Goal: Information Seeking & Learning: Learn about a topic

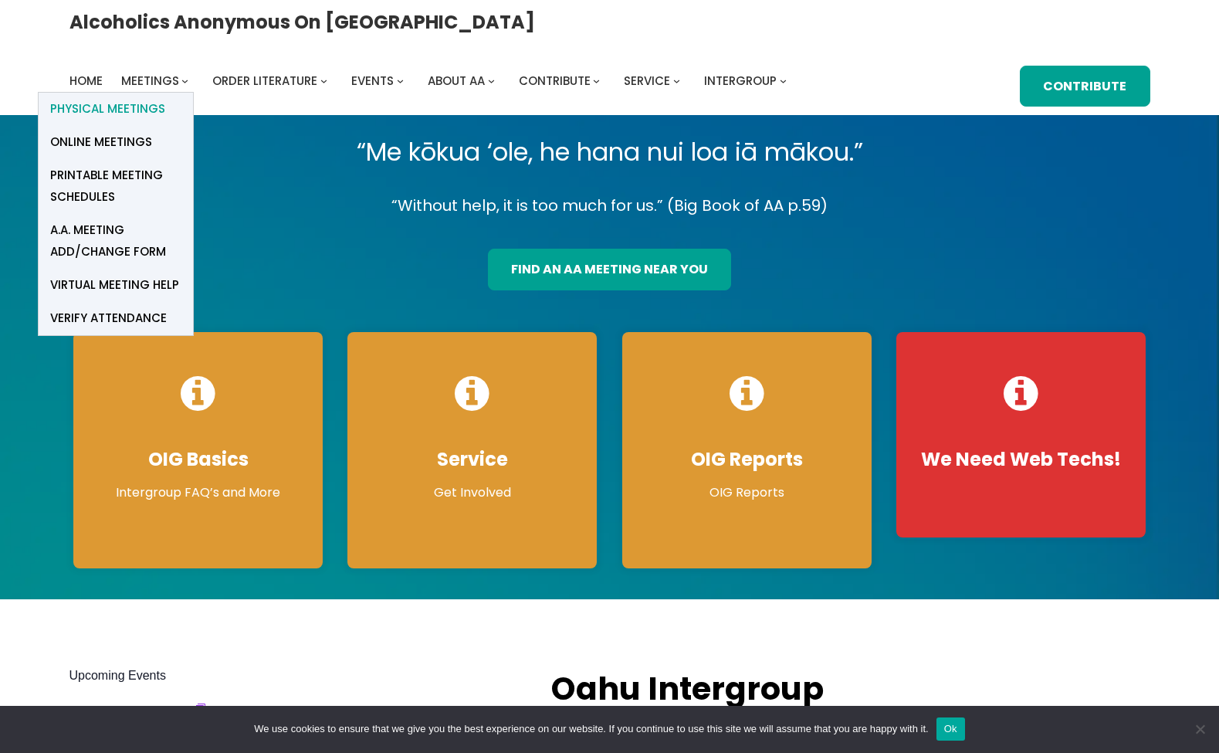
click at [165, 98] on span "Physical Meetings" at bounding box center [107, 109] width 115 height 22
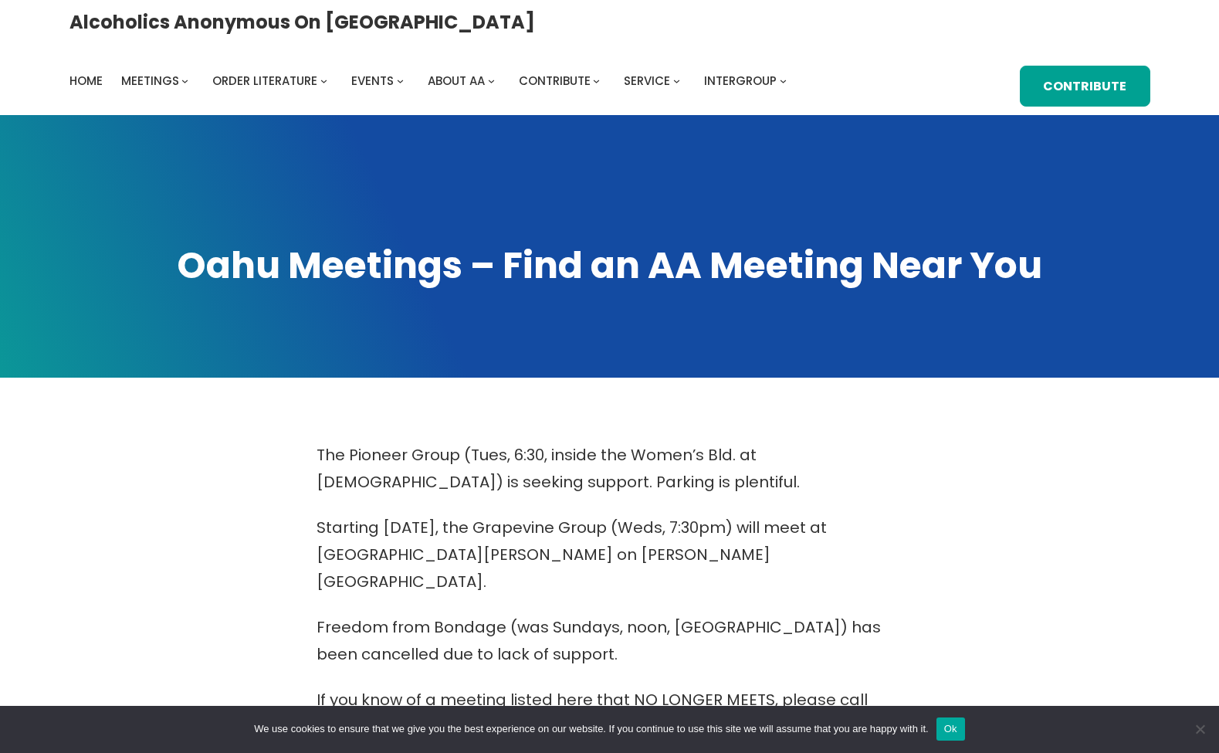
scroll to position [472, 0]
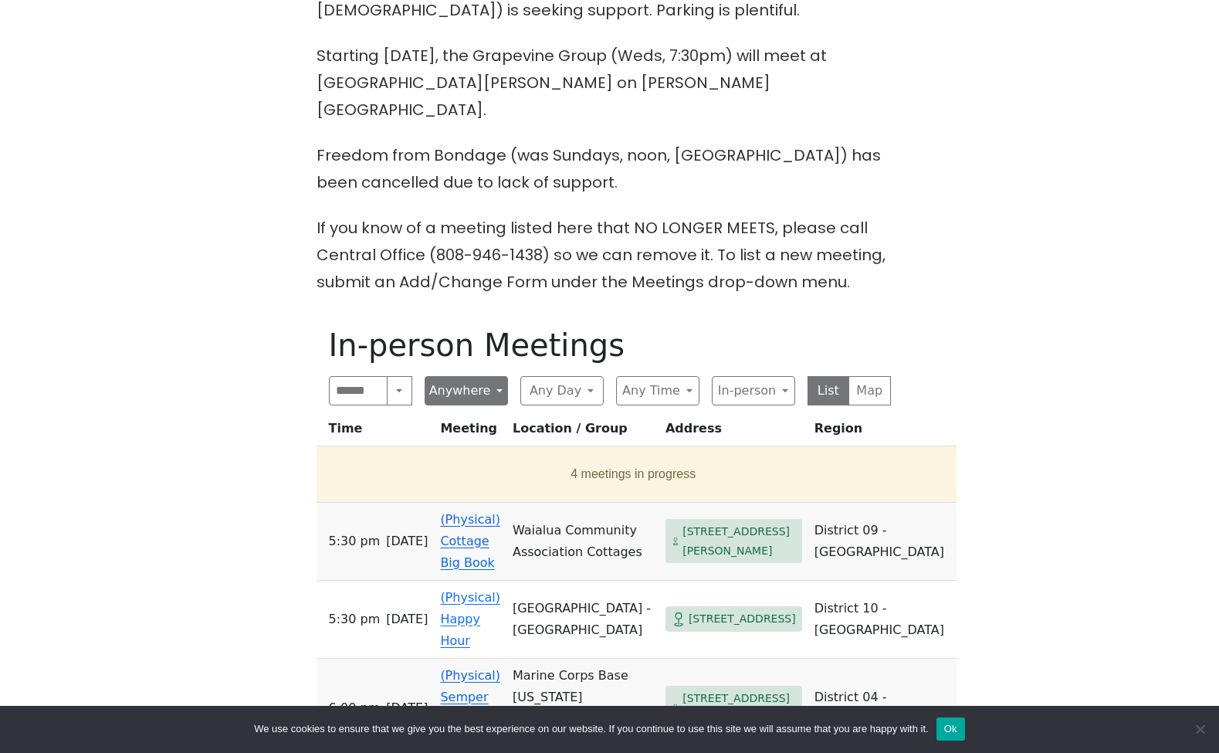
click at [446, 376] on button "Anywhere" at bounding box center [466, 390] width 83 height 29
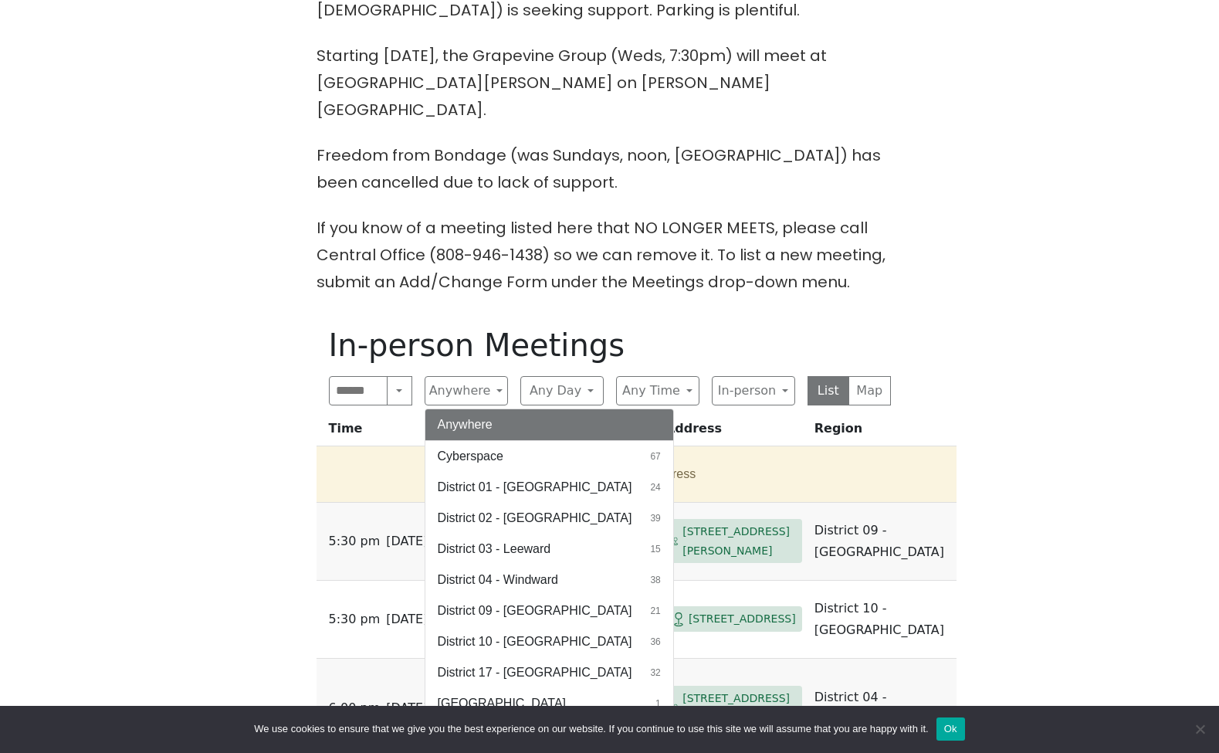
click at [250, 371] on div "The Pioneer Group (Tues, 6:30, inside the Women’s Bld. at [DEMOGRAPHIC_DATA]) i…" at bounding box center [609, 689] width 1097 height 1439
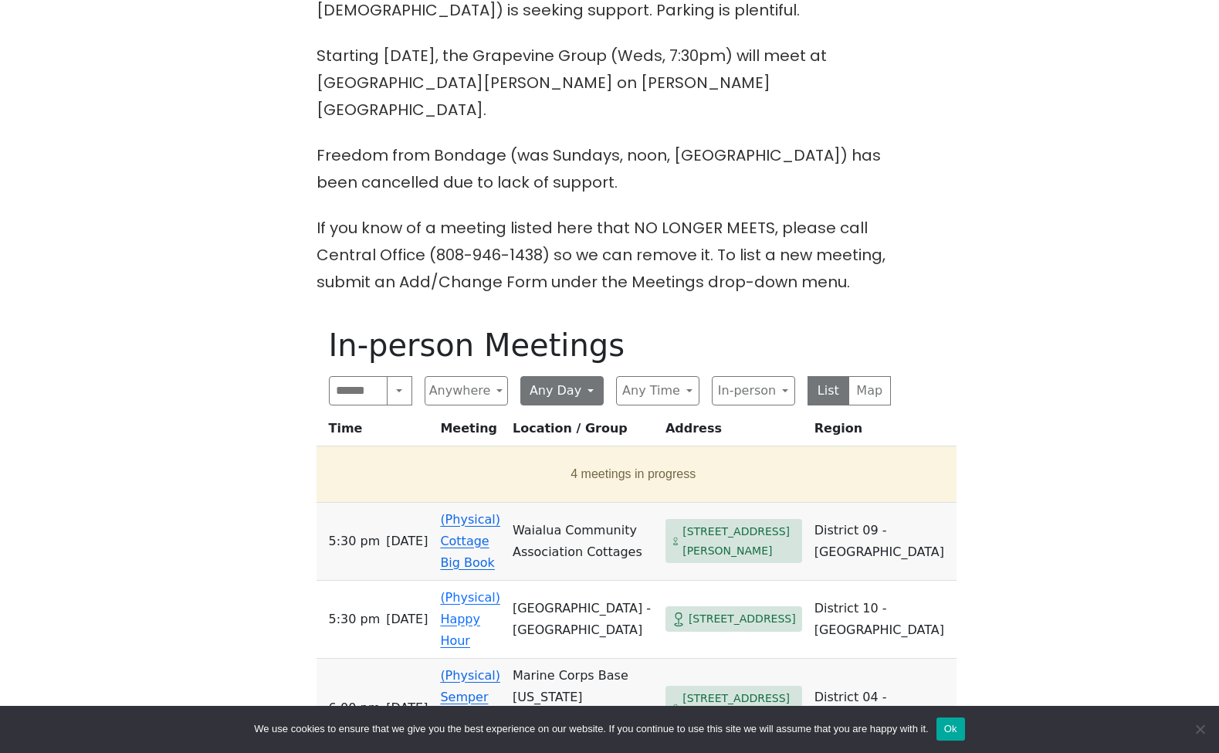
click at [564, 376] on button "Any Day" at bounding box center [561, 390] width 83 height 29
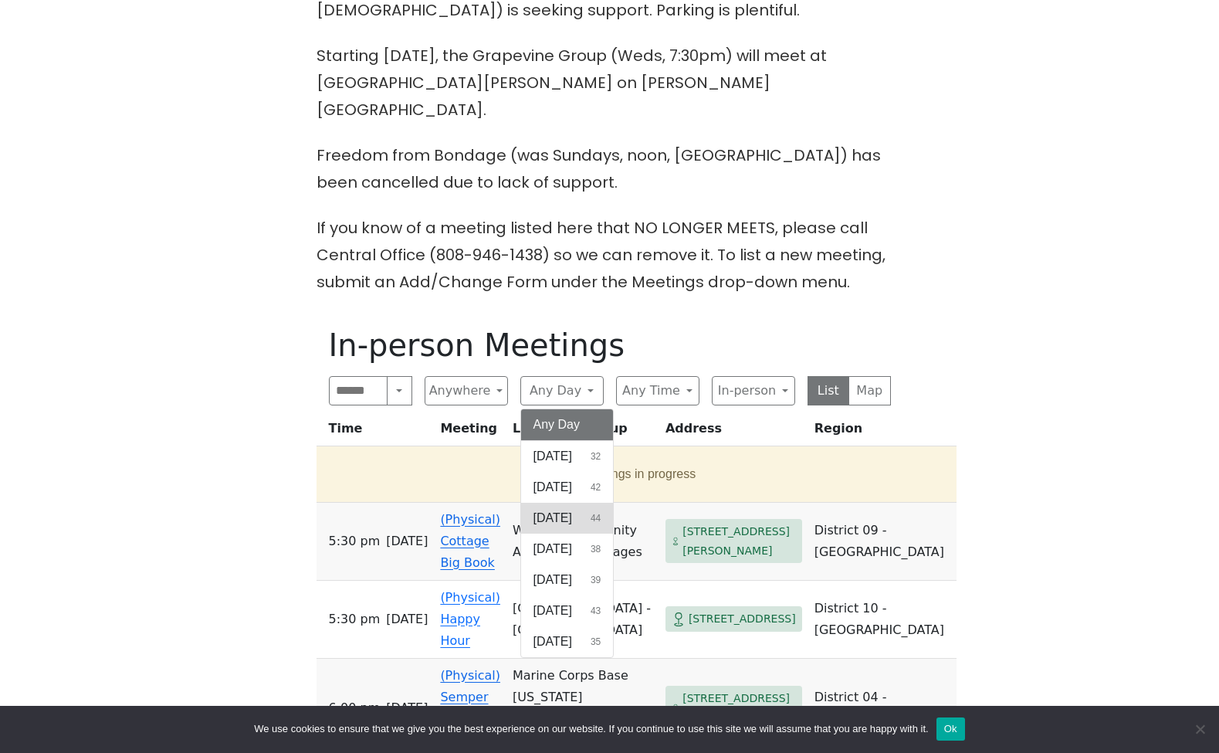
click at [561, 509] on span "[DATE]" at bounding box center [553, 518] width 39 height 19
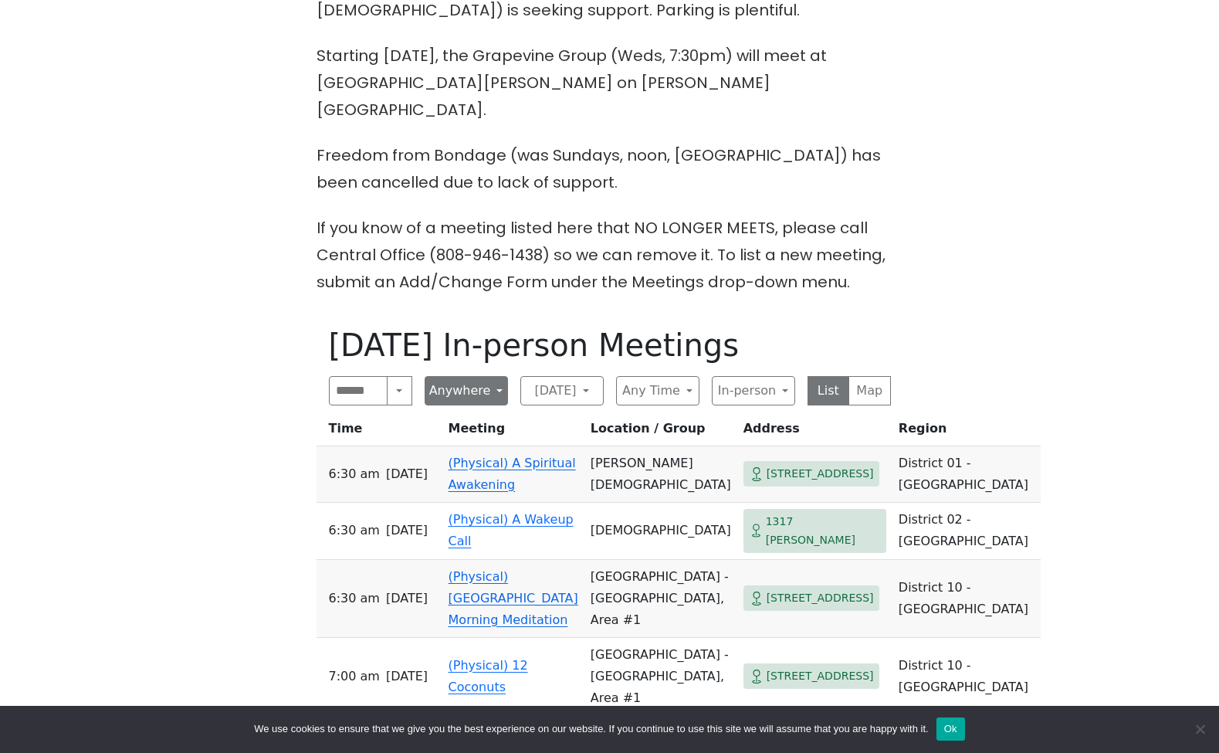
click at [457, 376] on button "Anywhere" at bounding box center [466, 390] width 83 height 29
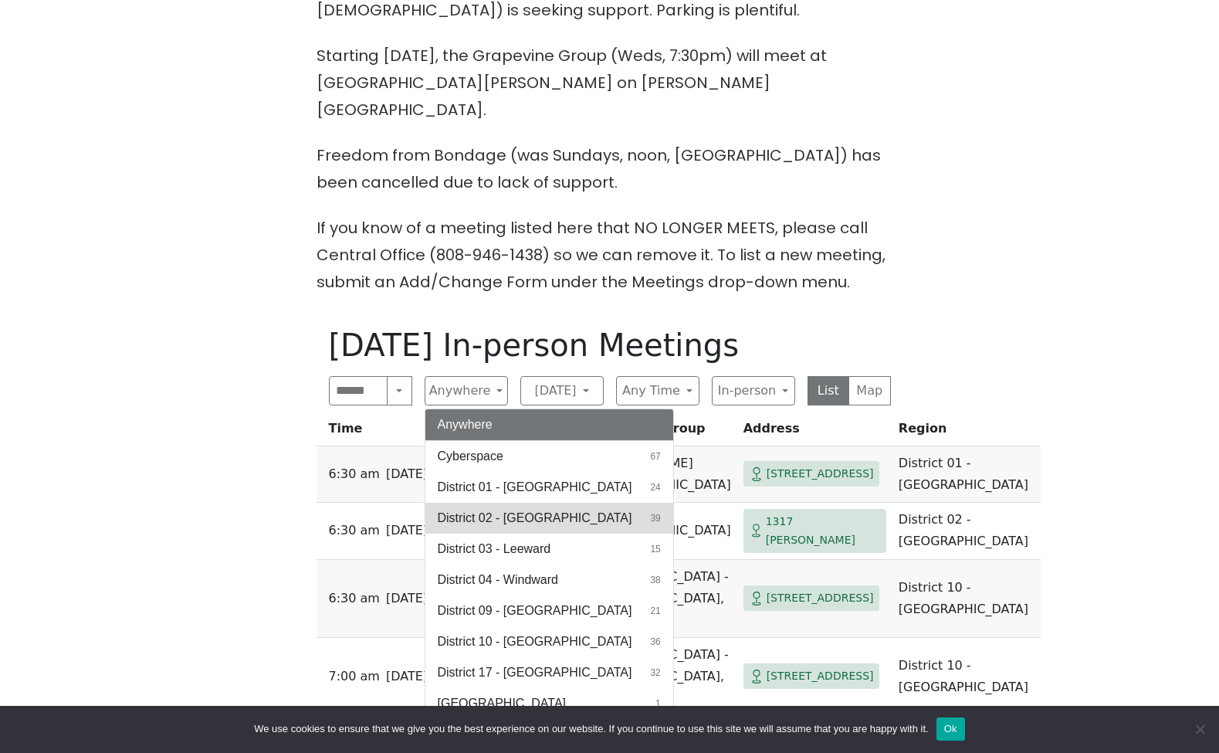
click at [473, 506] on button "District 02 - [GEOGRAPHIC_DATA] 39" at bounding box center [549, 518] width 248 height 31
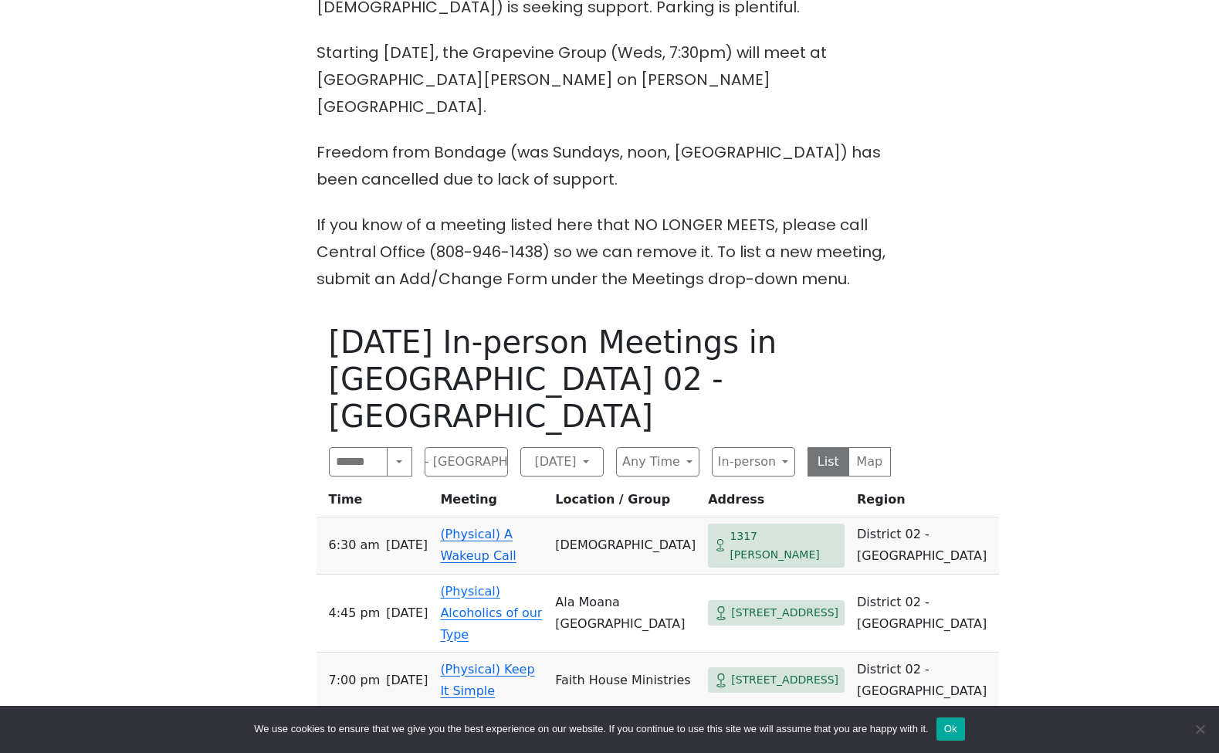
scroll to position [787, 0]
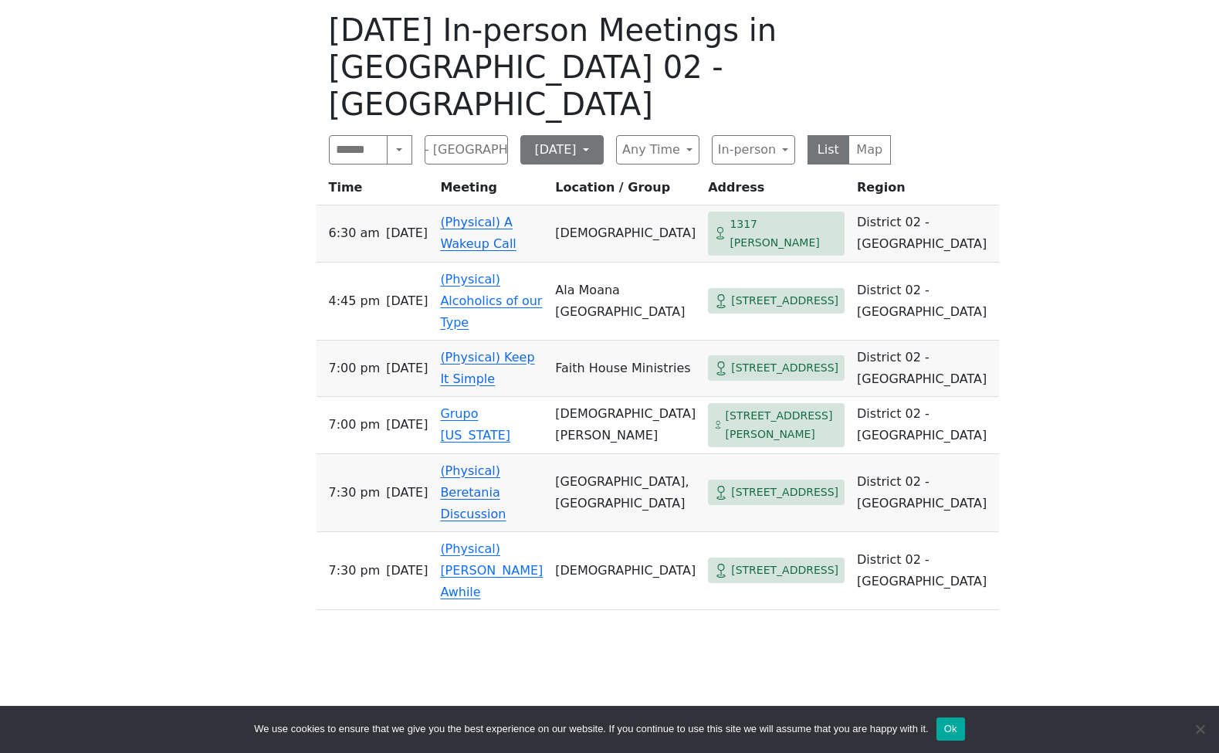
click at [558, 135] on button "[DATE]" at bounding box center [561, 149] width 83 height 29
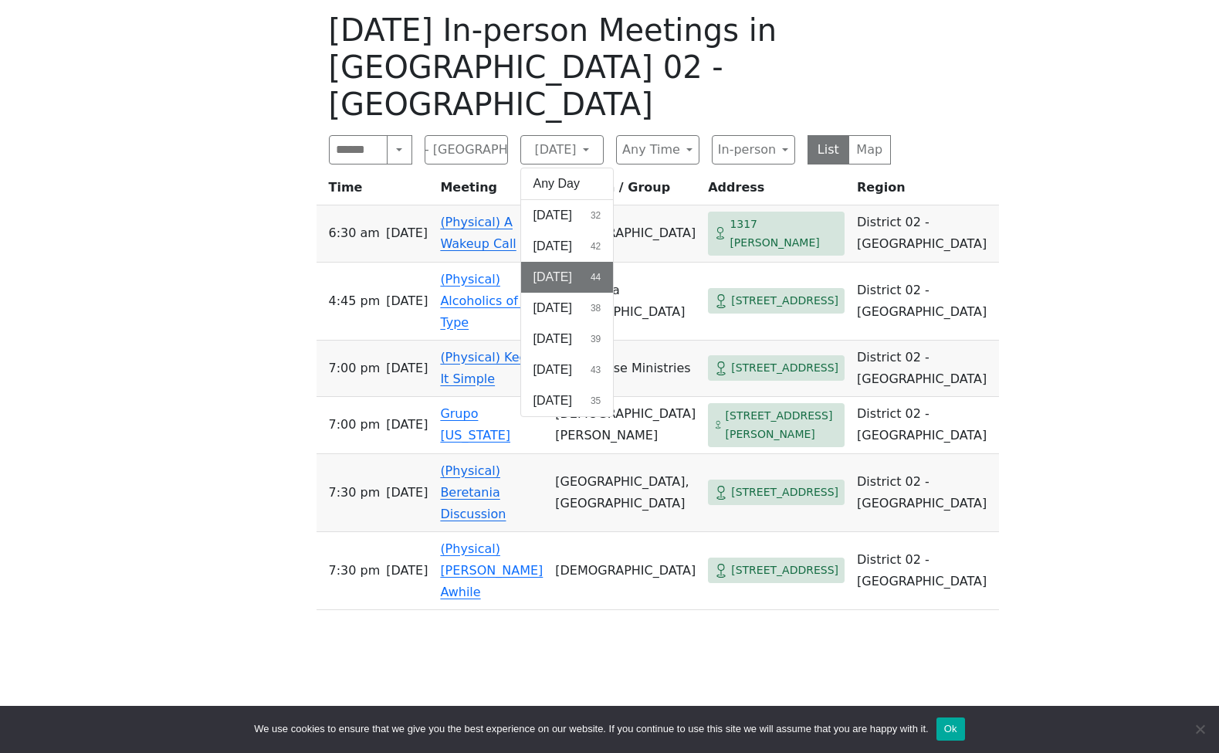
click at [702, 135] on div "Search Near Location Near [GEOGRAPHIC_DATA] 02 - [GEOGRAPHIC_DATA] Anywhere Cyb…" at bounding box center [610, 149] width 562 height 29
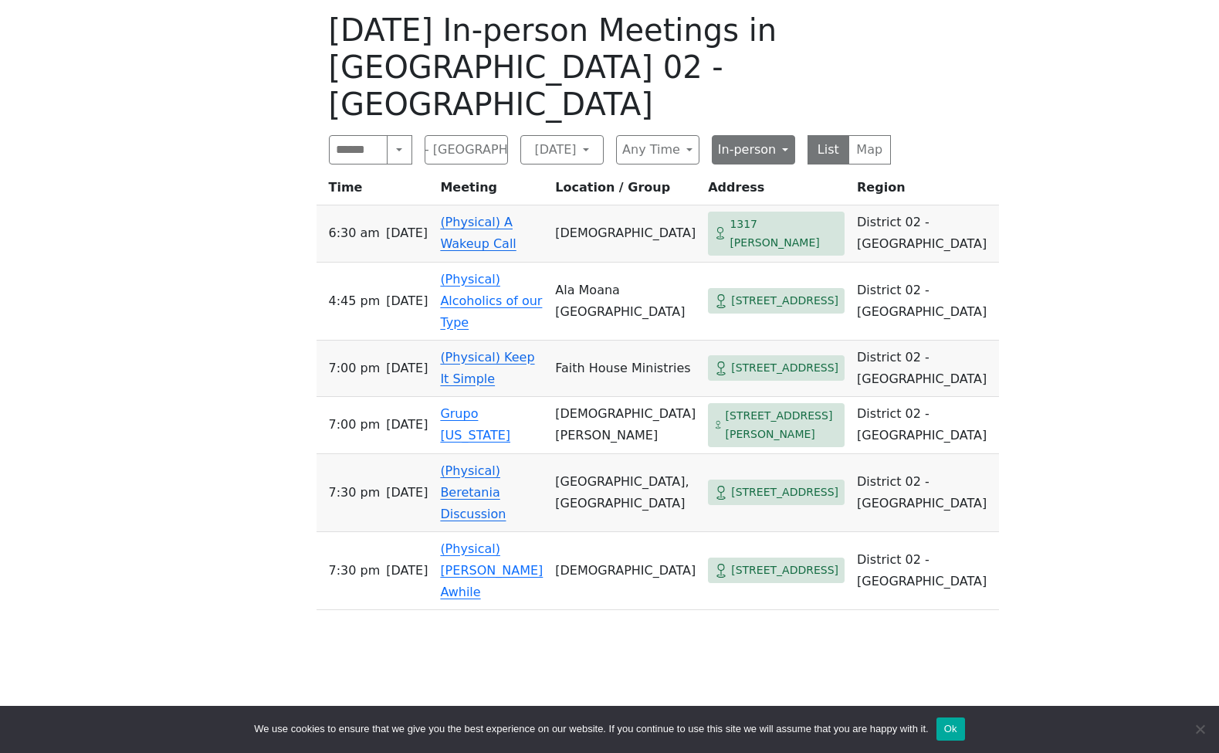
click at [741, 135] on button "In-person" at bounding box center [753, 149] width 83 height 29
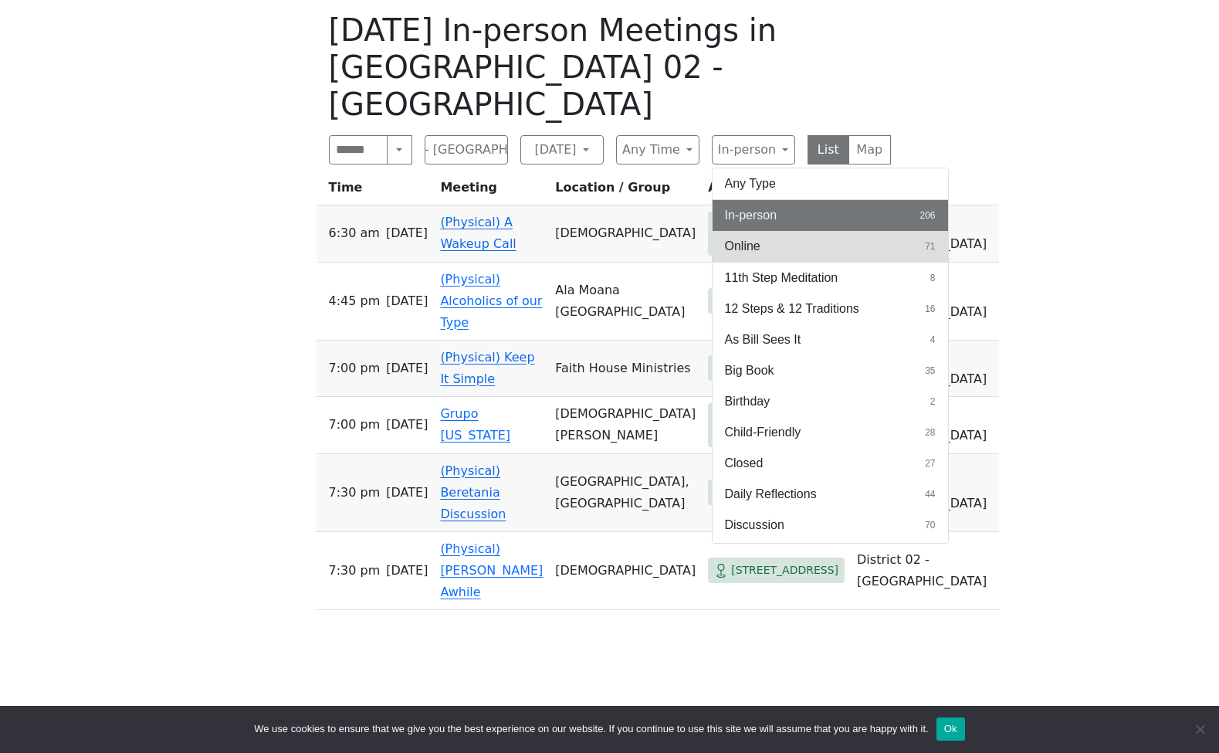
click at [768, 231] on button "Online 71" at bounding box center [831, 246] width 236 height 31
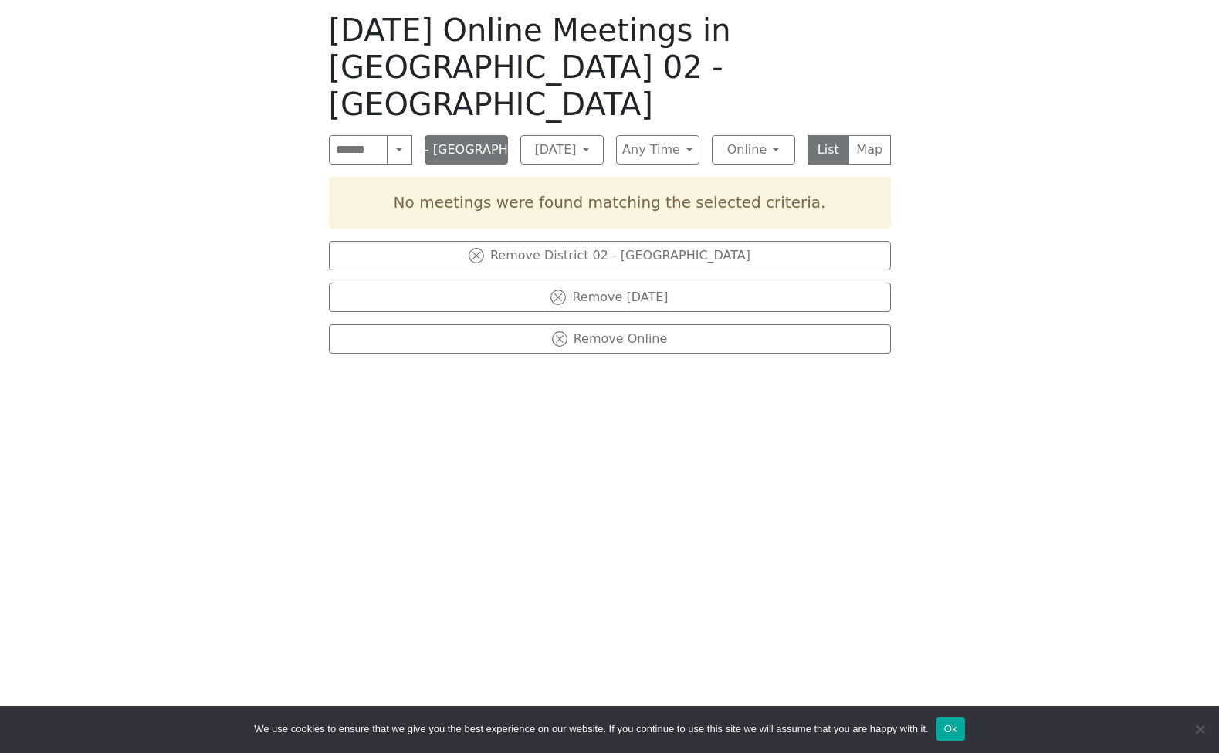
click at [493, 135] on button "District 02 - [GEOGRAPHIC_DATA]" at bounding box center [466, 149] width 83 height 29
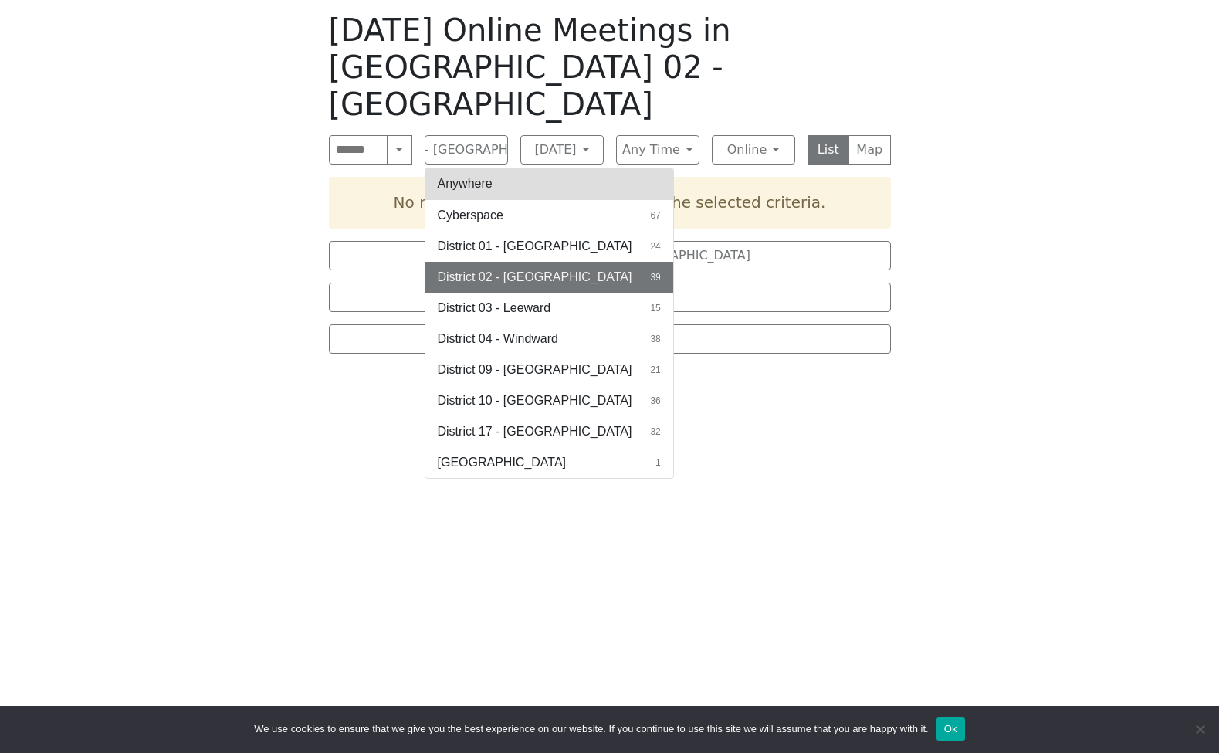
click at [529, 168] on button "Anywhere" at bounding box center [549, 183] width 248 height 31
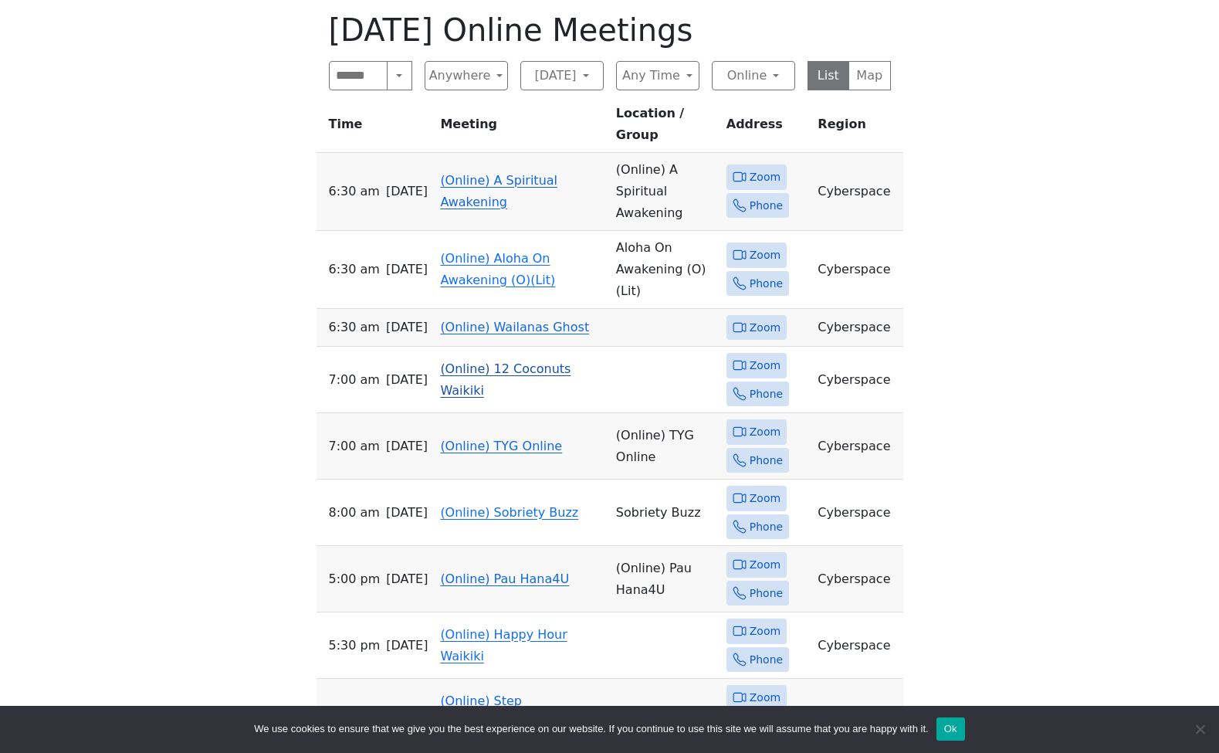
scroll to position [1026, 0]
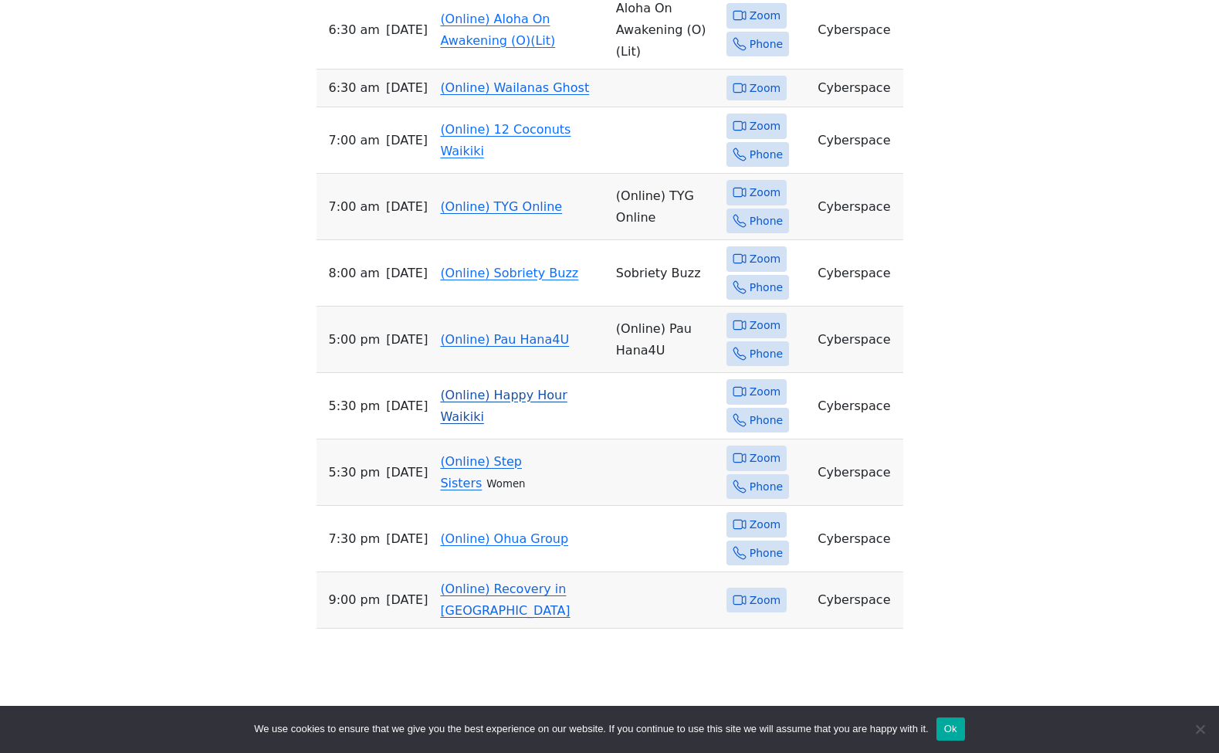
click at [529, 388] on link "(Online) Happy Hour Waikiki" at bounding box center [503, 406] width 127 height 36
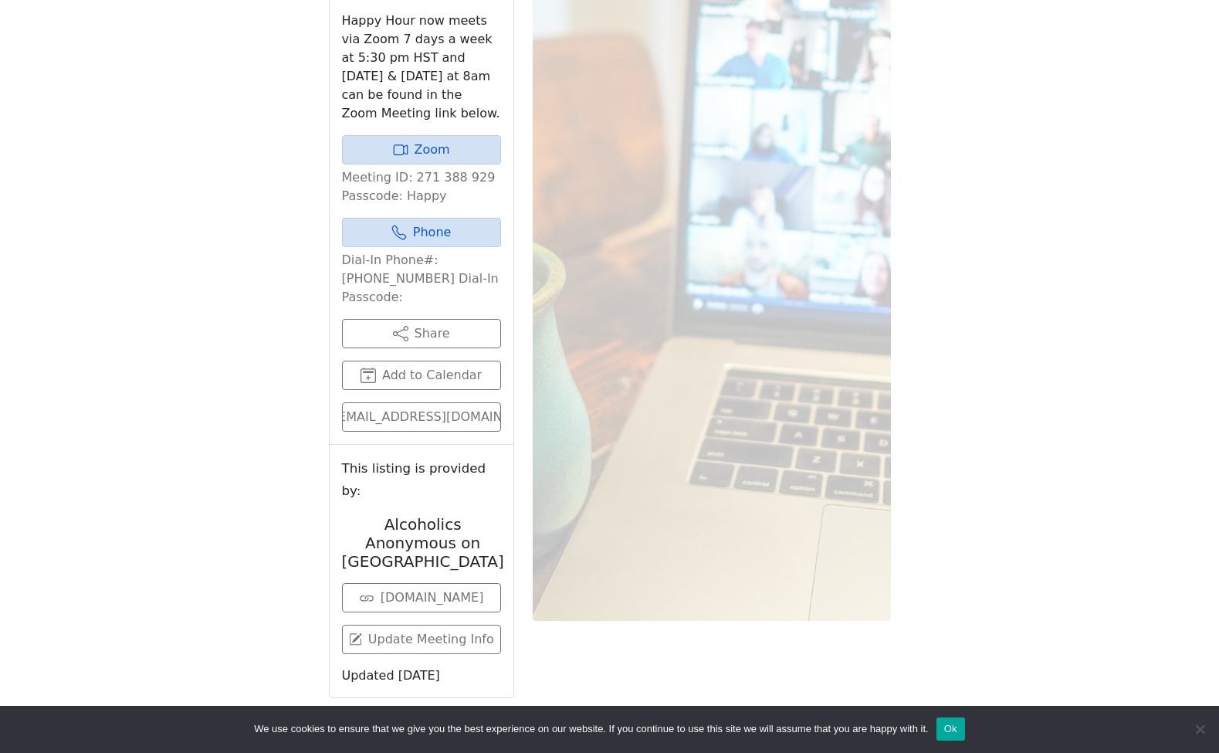
scroll to position [759, 0]
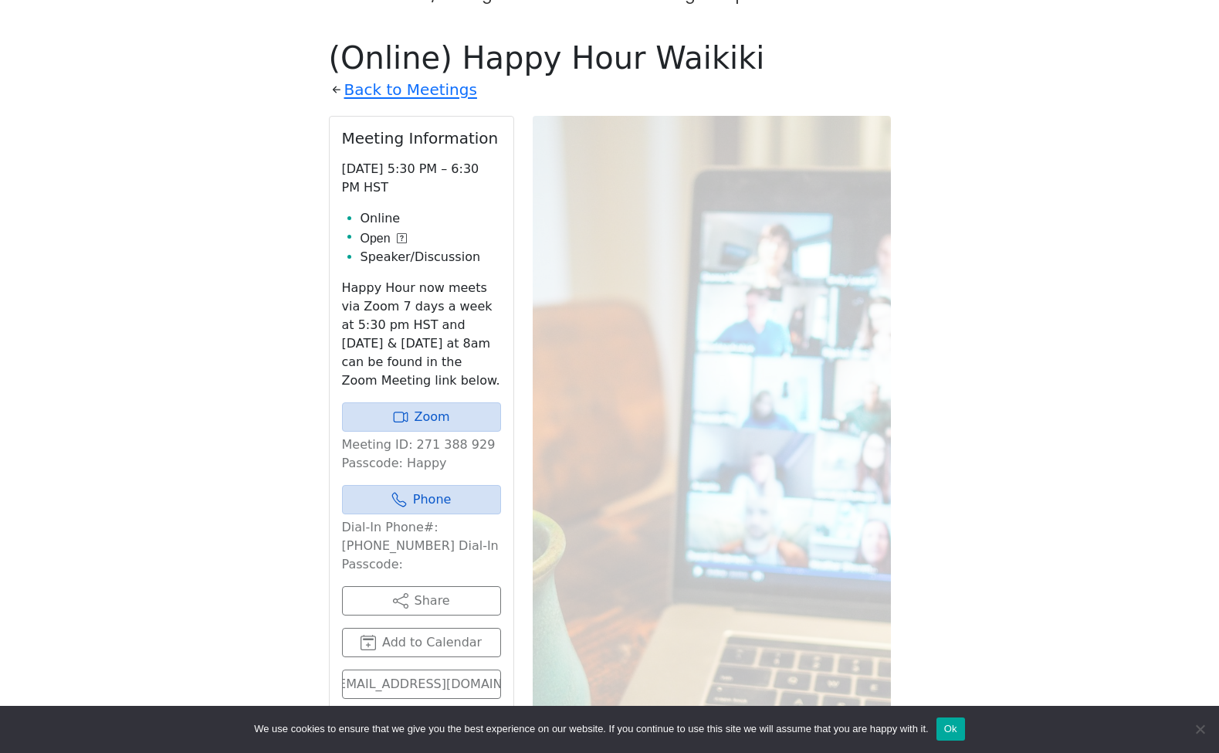
click at [405, 233] on icon at bounding box center [402, 238] width 10 height 10
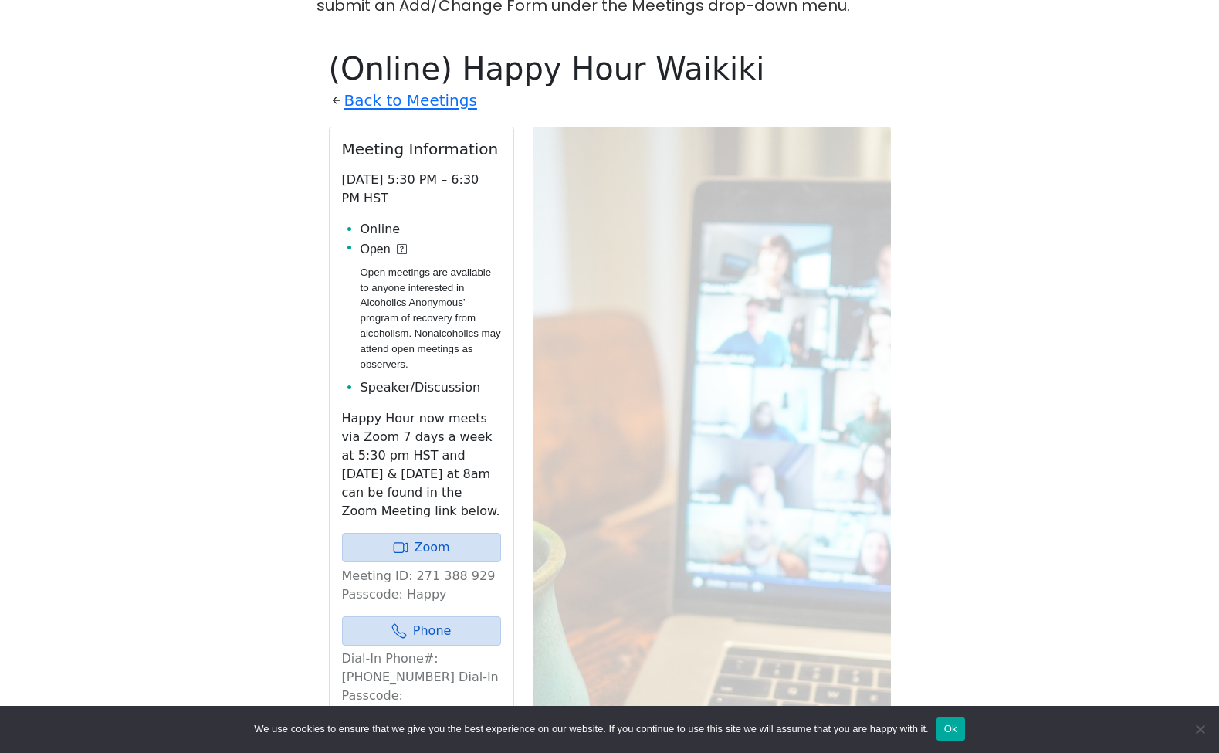
scroll to position [381, 0]
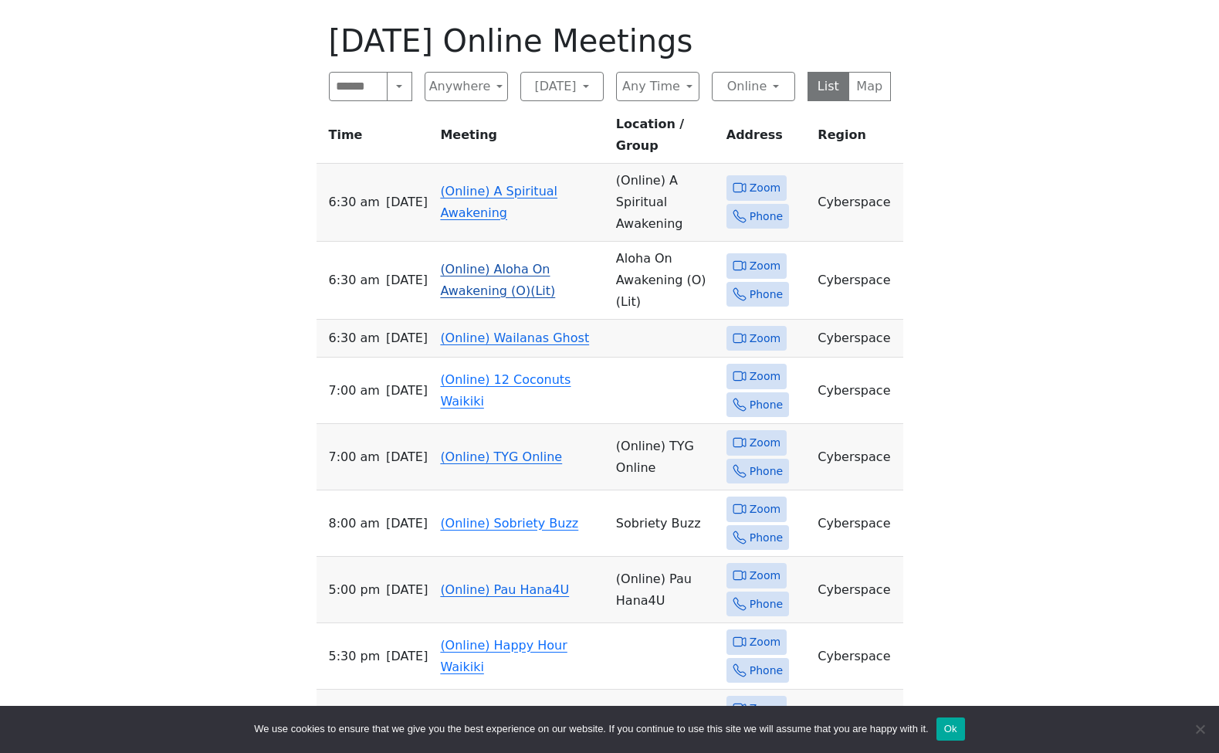
scroll to position [751, 0]
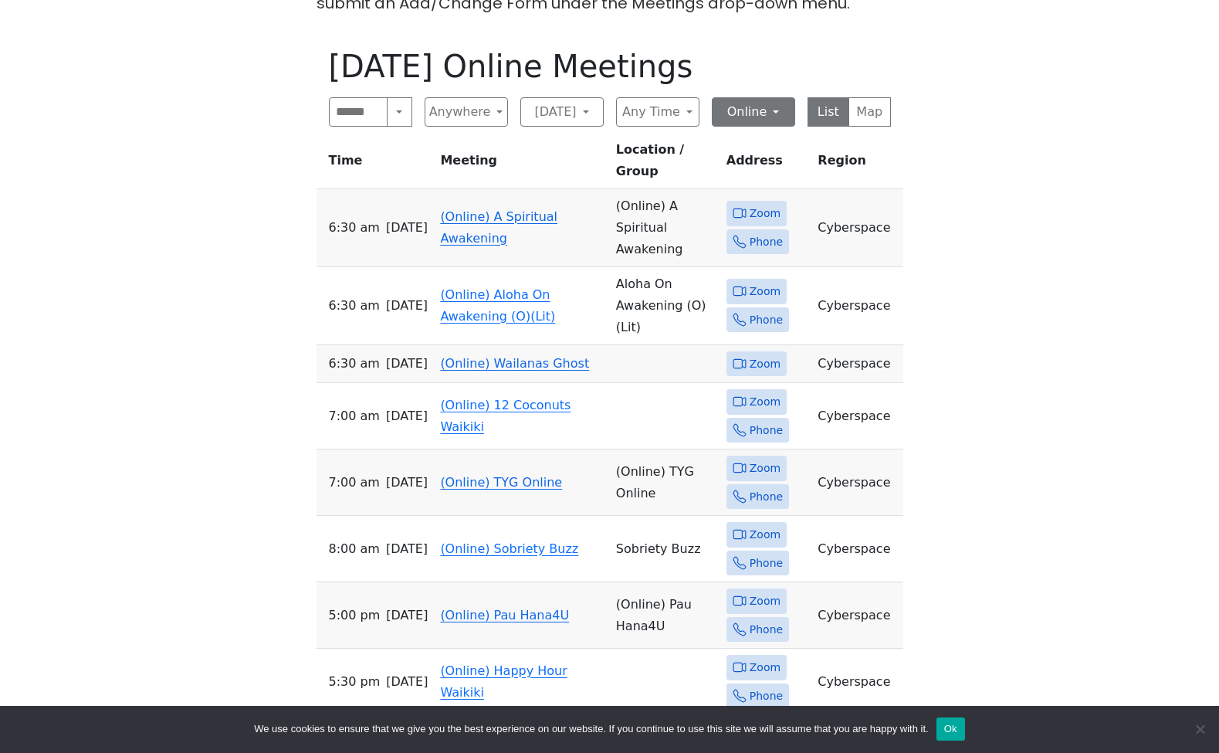
click at [744, 97] on button "Online" at bounding box center [753, 111] width 83 height 29
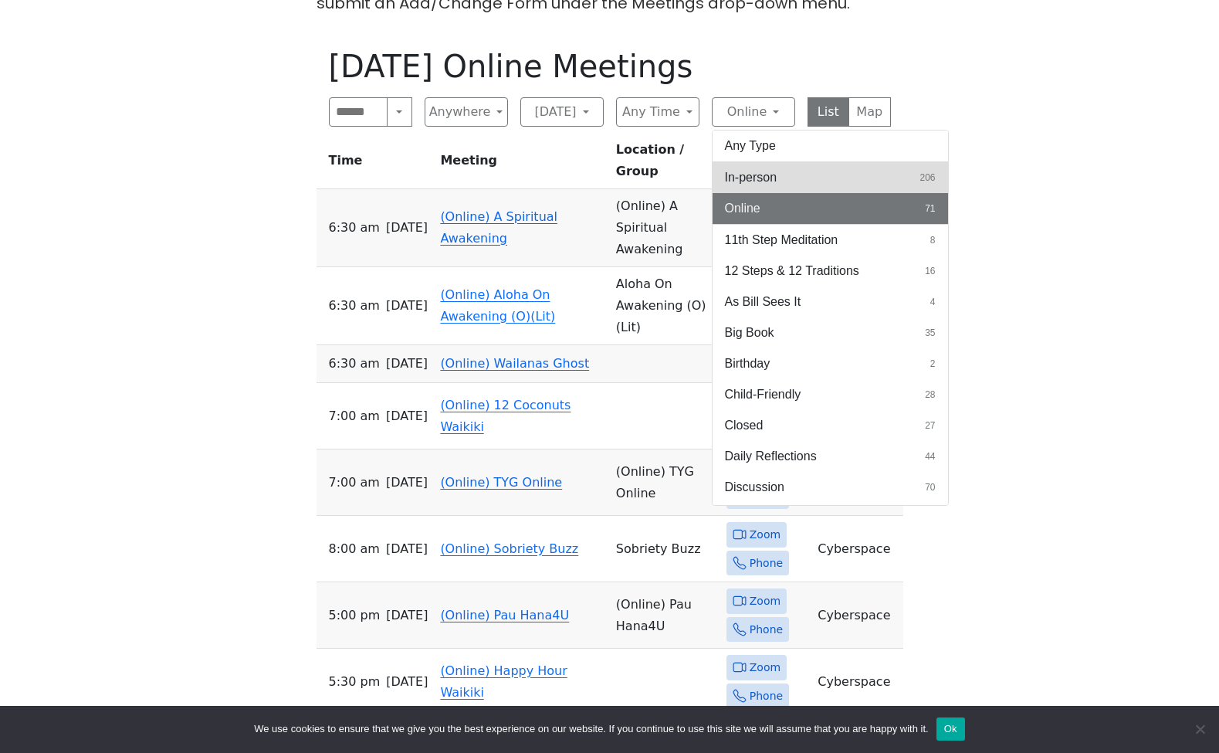
click at [742, 168] on span "In-person" at bounding box center [751, 177] width 53 height 19
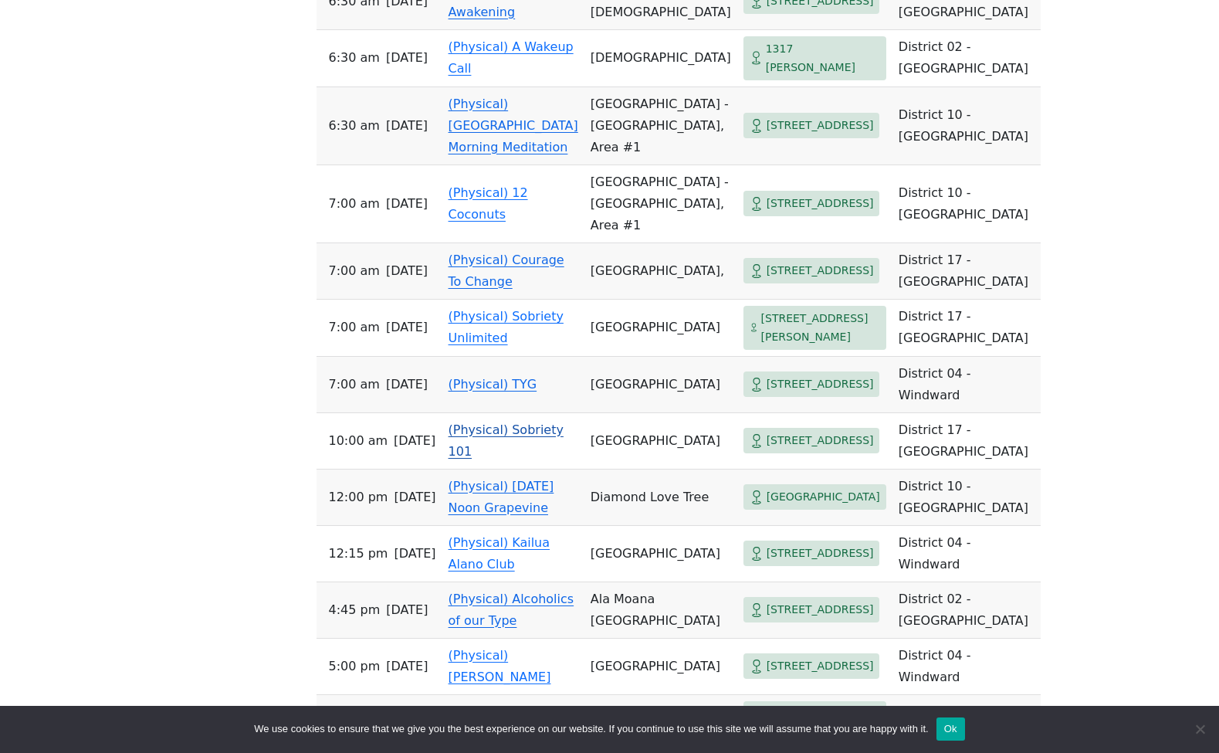
scroll to position [1075, 0]
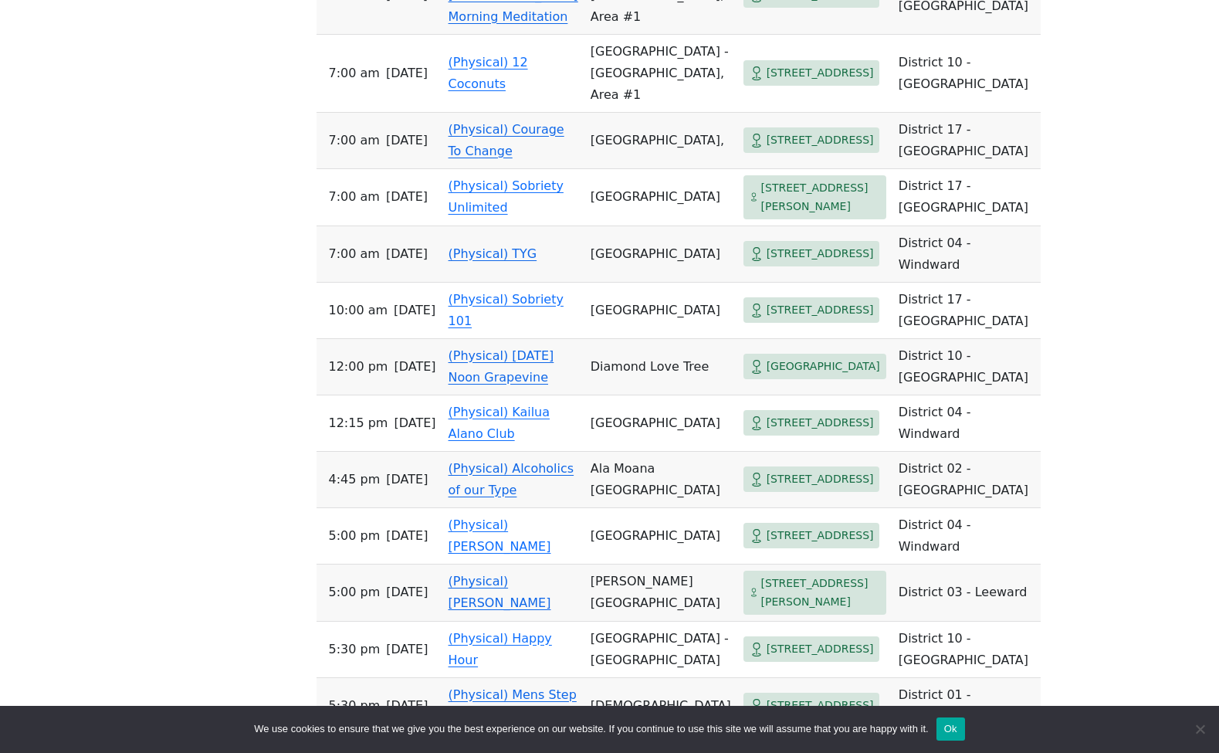
click at [508, 488] on link "(Physical) Alcoholics of our Type" at bounding box center [512, 479] width 126 height 36
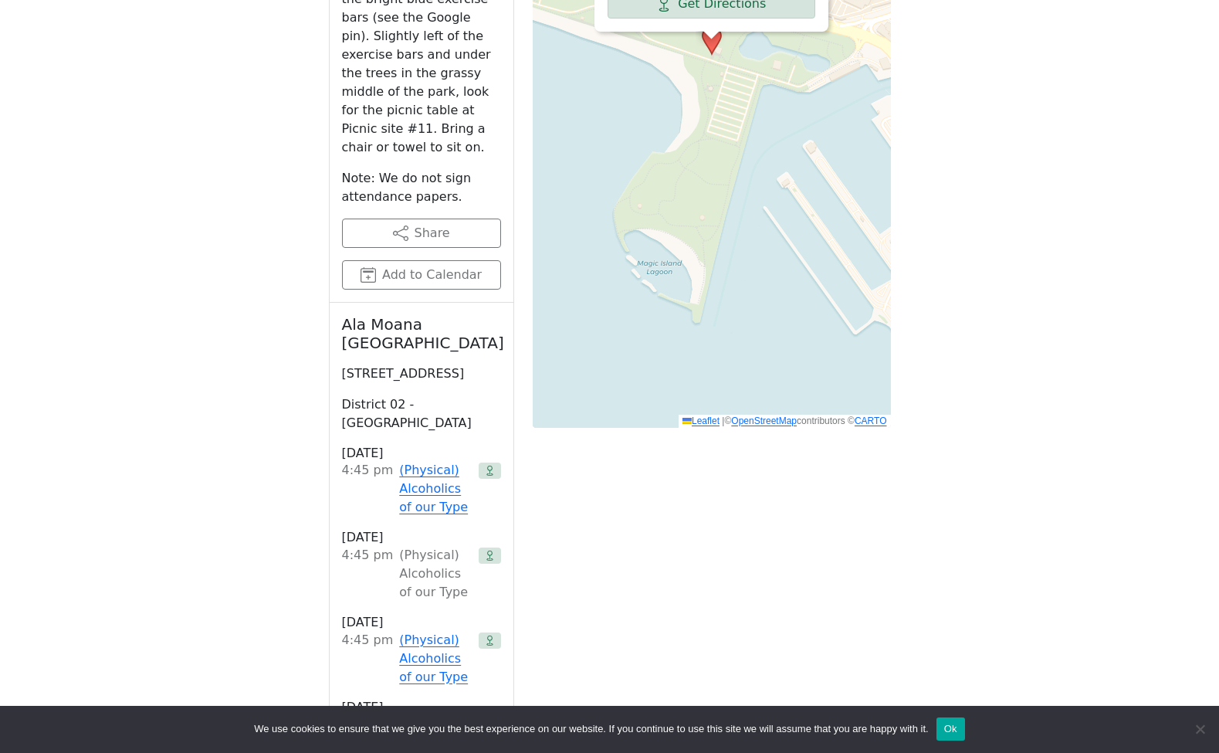
scroll to position [737, 0]
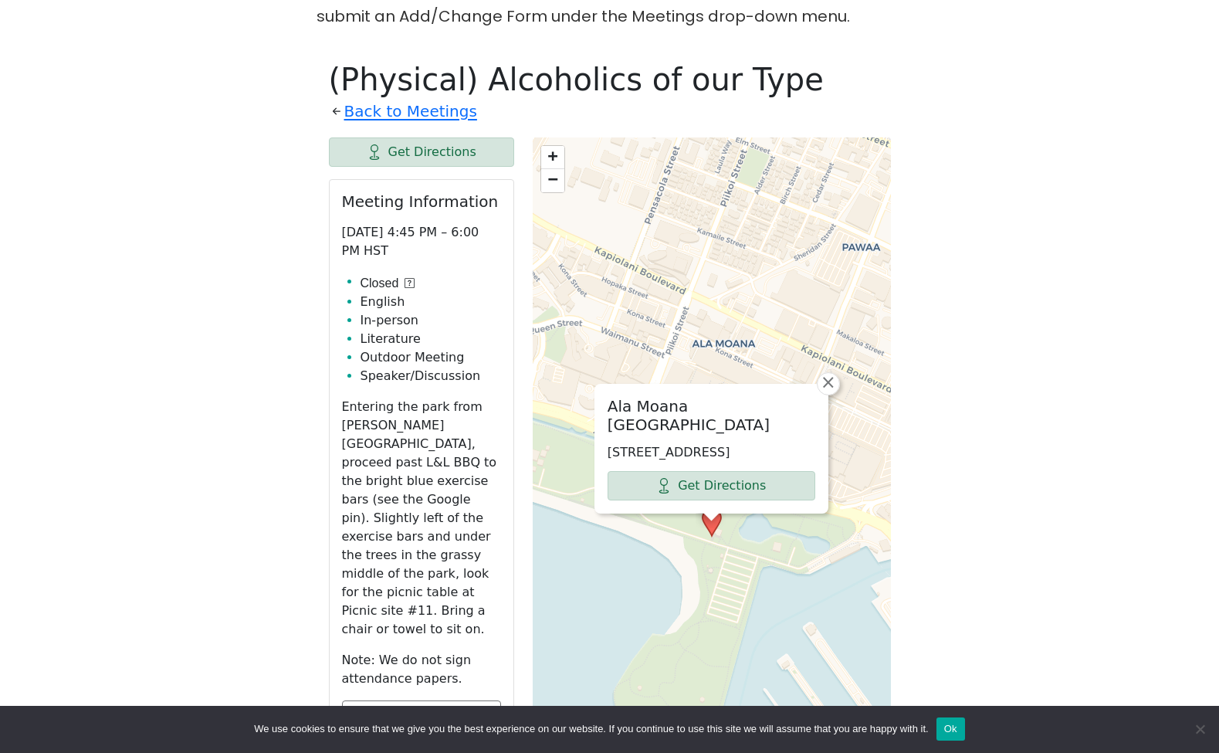
click at [415, 278] on icon at bounding box center [410, 283] width 10 height 10
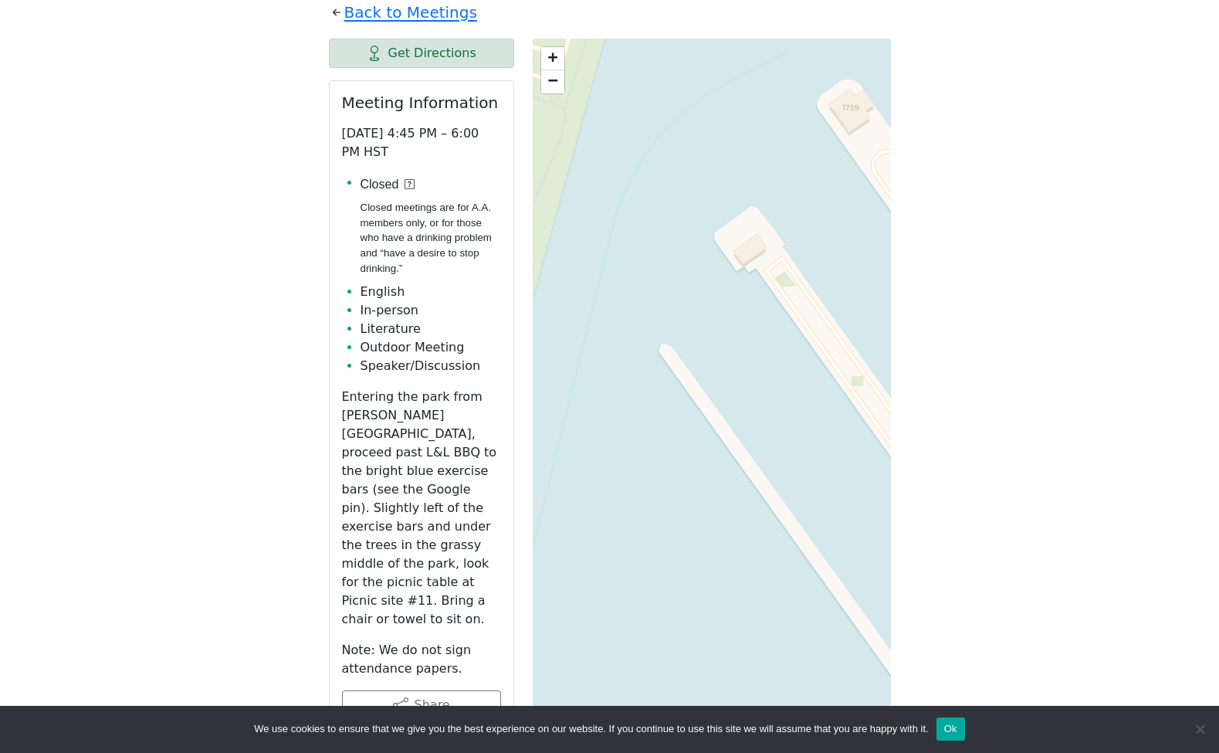
scroll to position [1075, 0]
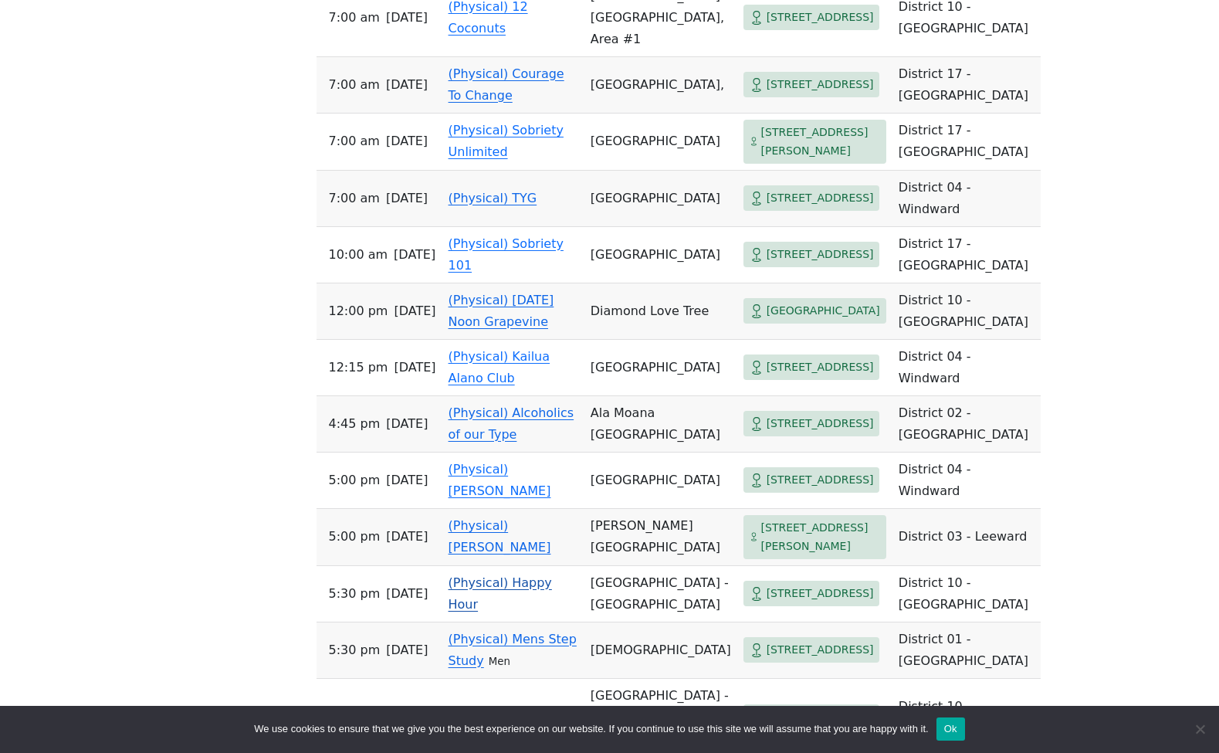
scroll to position [1134, 0]
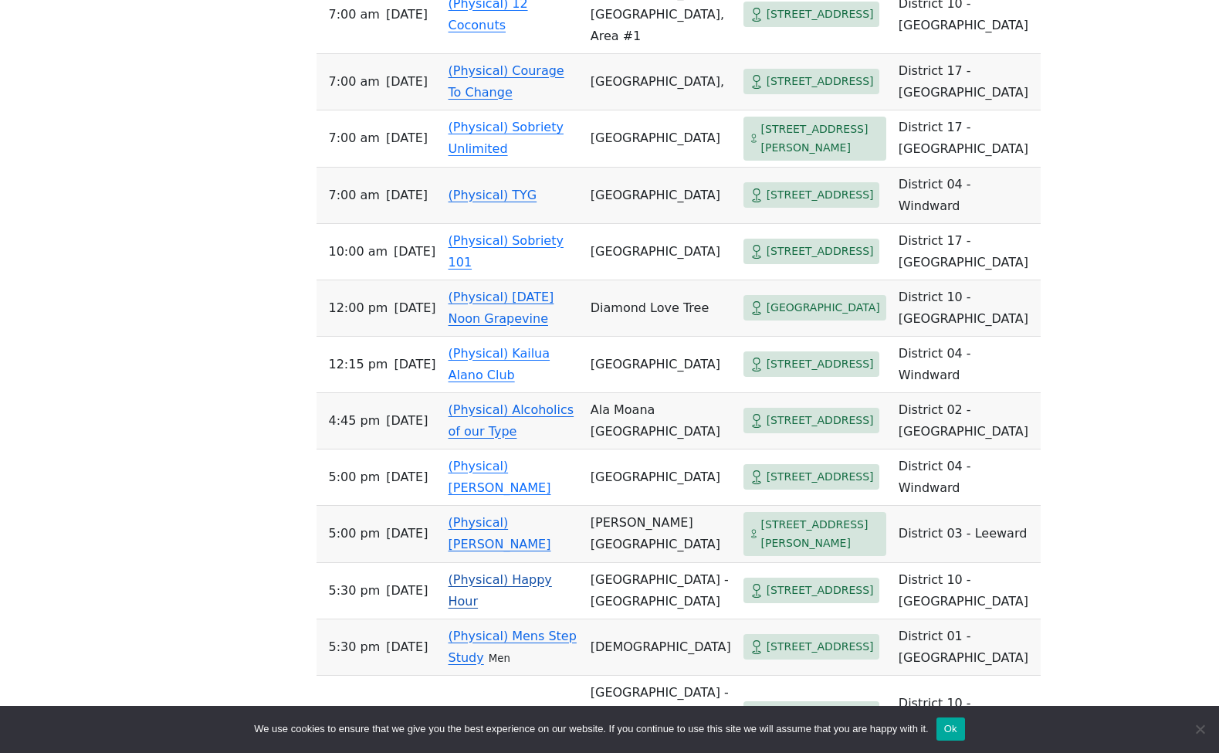
click at [497, 609] on link "(Physical) Happy Hour" at bounding box center [500, 590] width 103 height 36
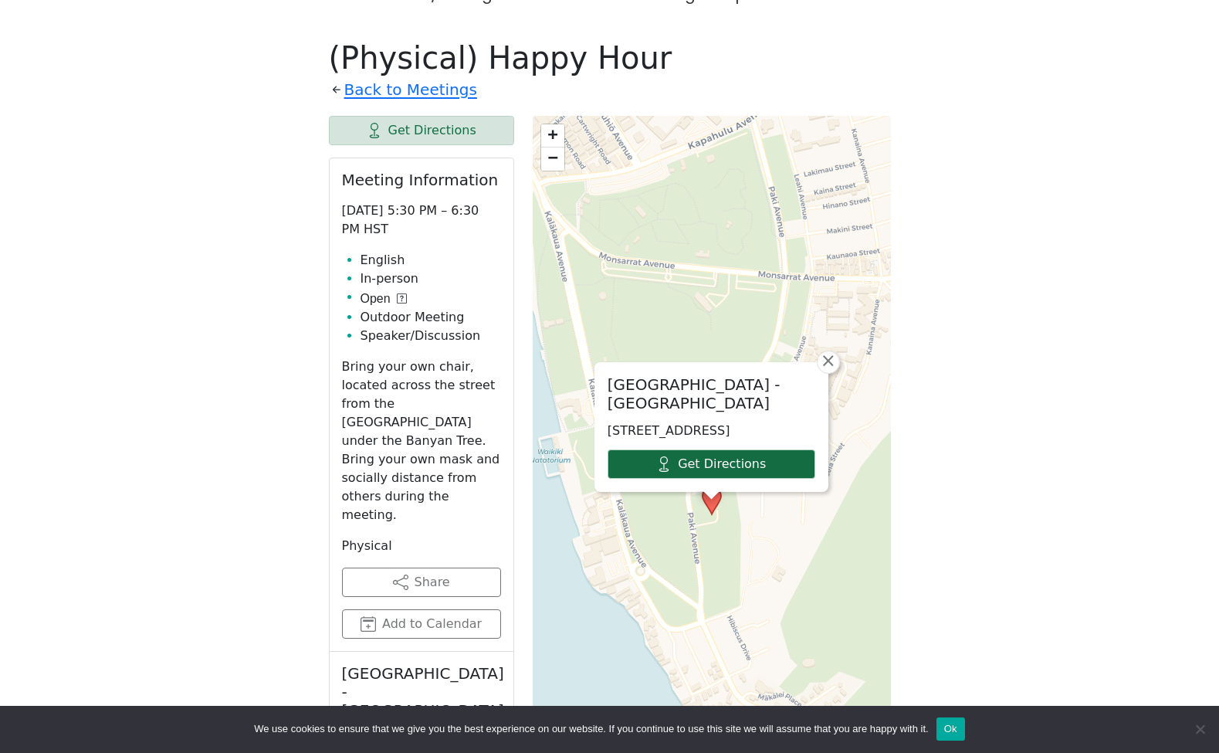
scroll to position [780, 0]
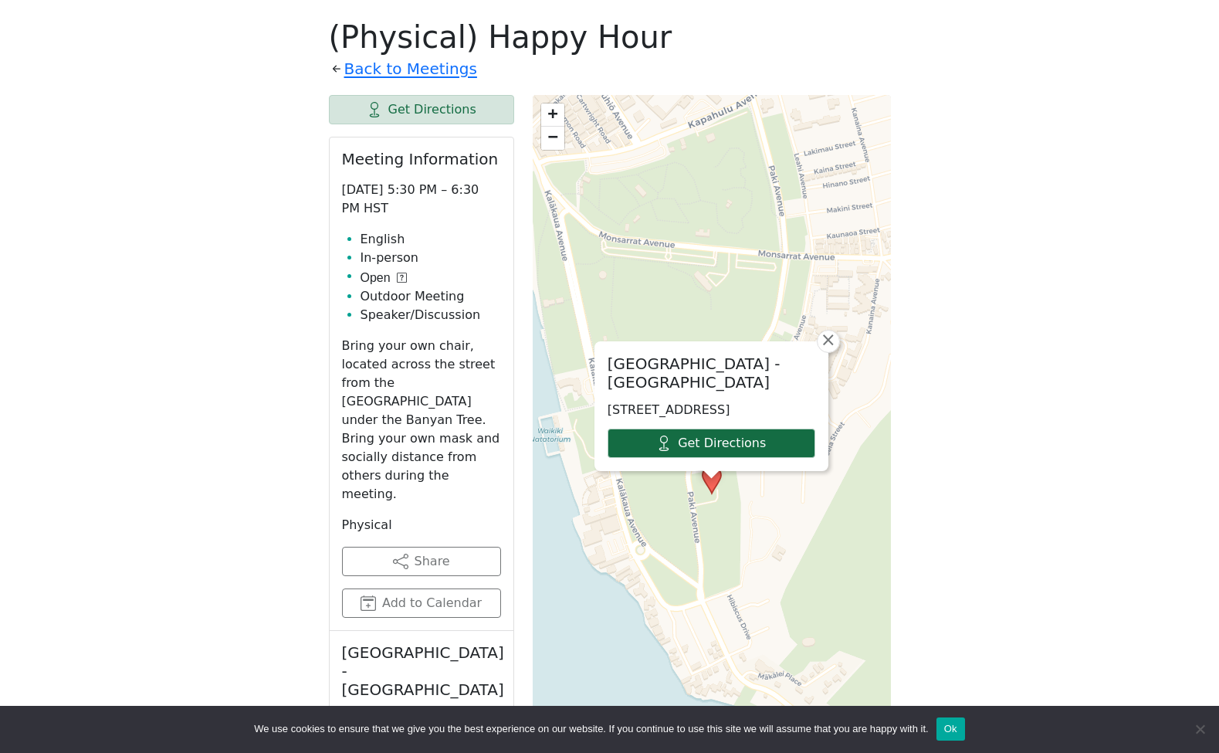
click at [707, 429] on link "Get Directions" at bounding box center [712, 443] width 208 height 29
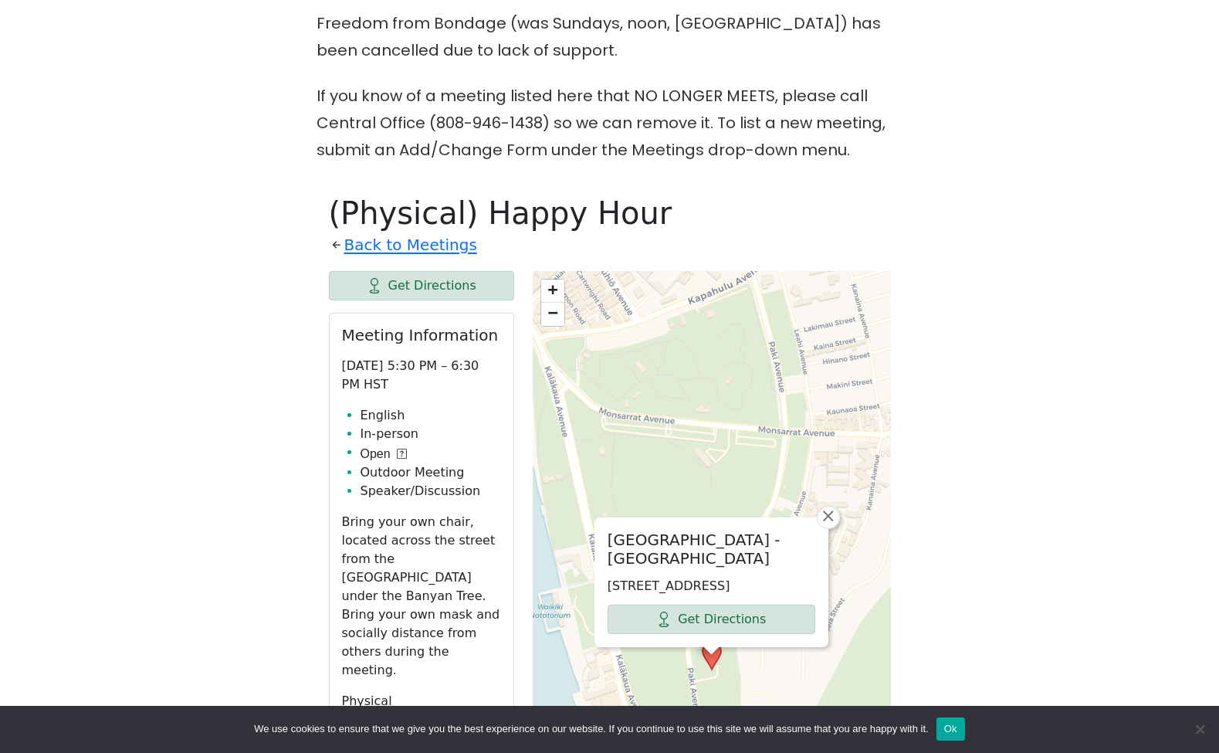
scroll to position [1134, 0]
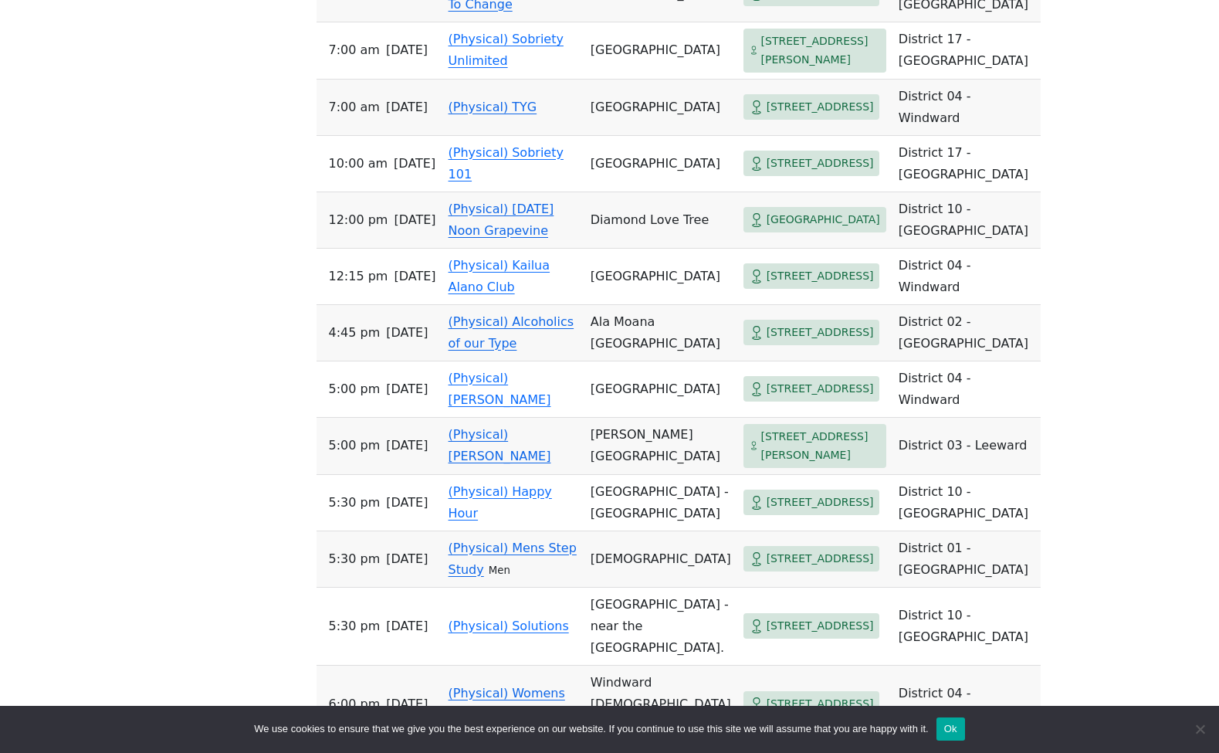
scroll to position [1253, 0]
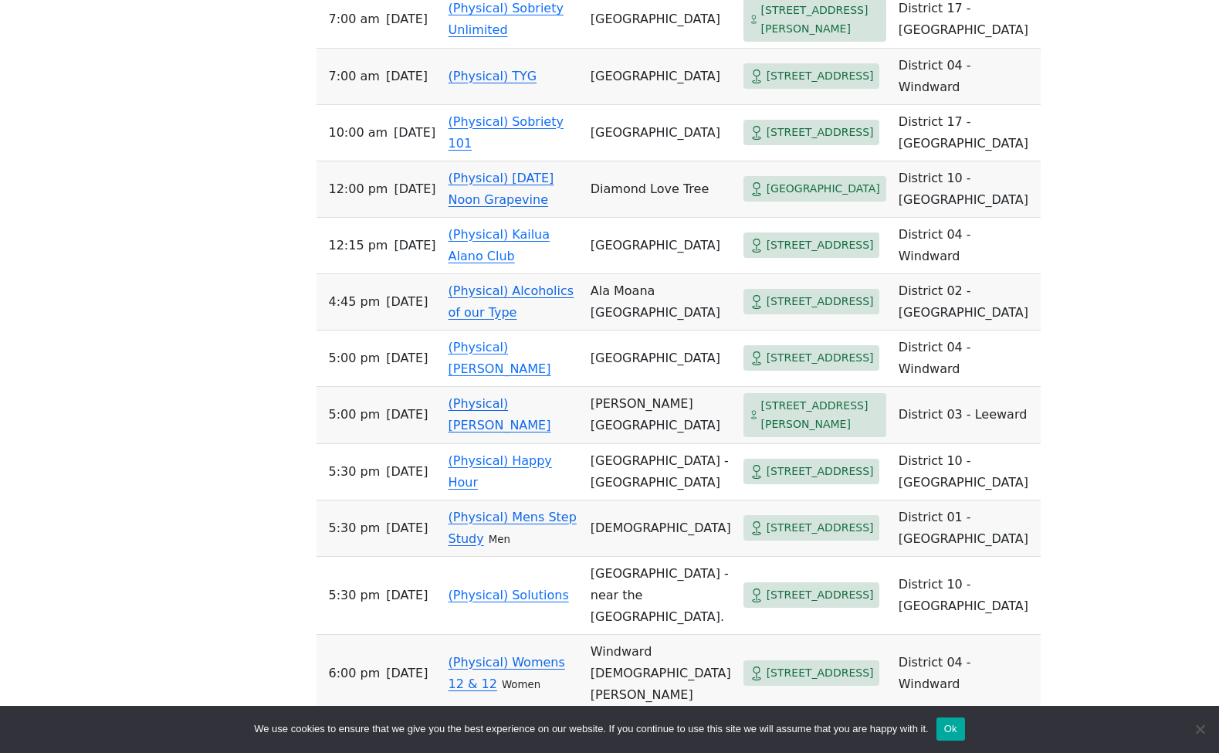
click at [516, 546] on link "(Physical) Mens Step Study" at bounding box center [513, 528] width 128 height 36
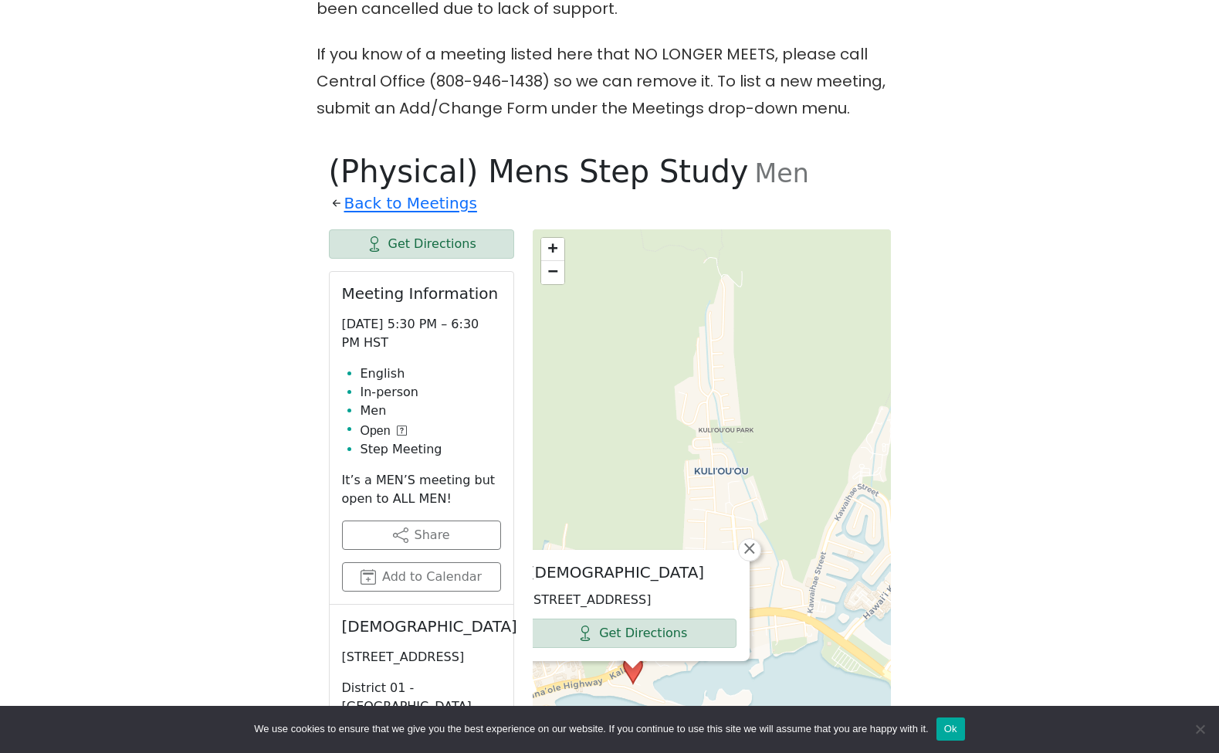
scroll to position [1253, 0]
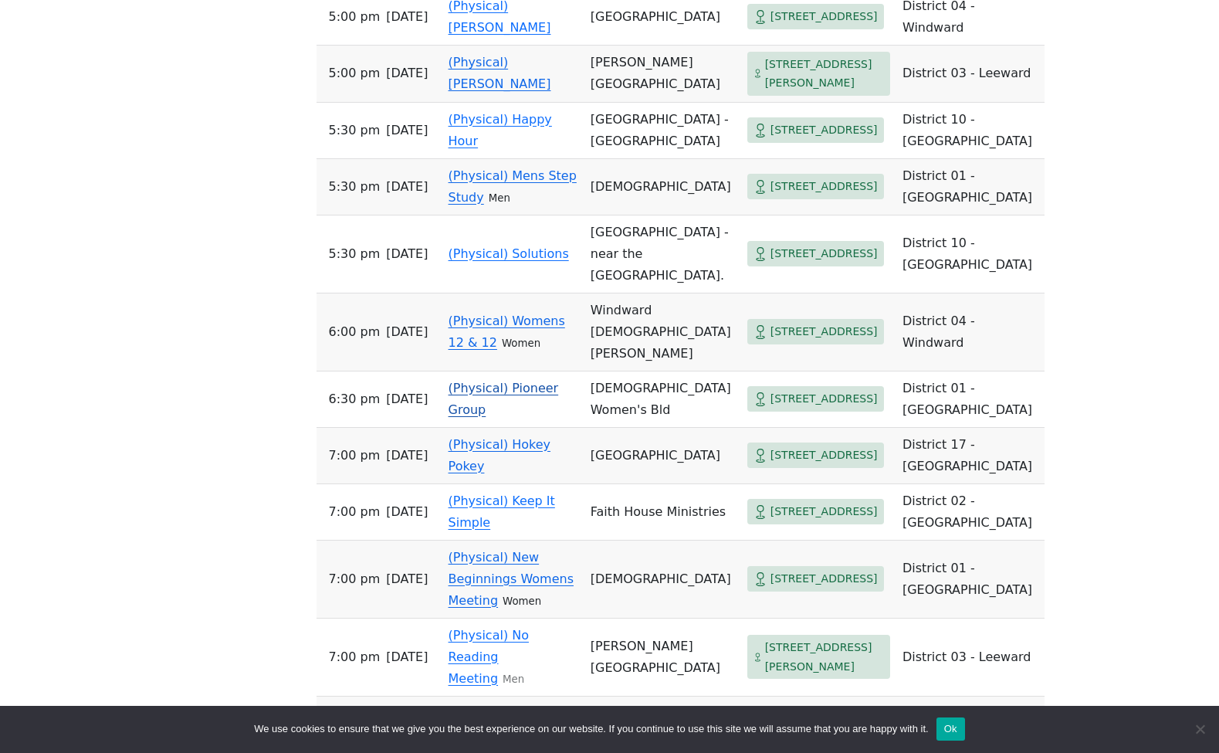
scroll to position [1624, 0]
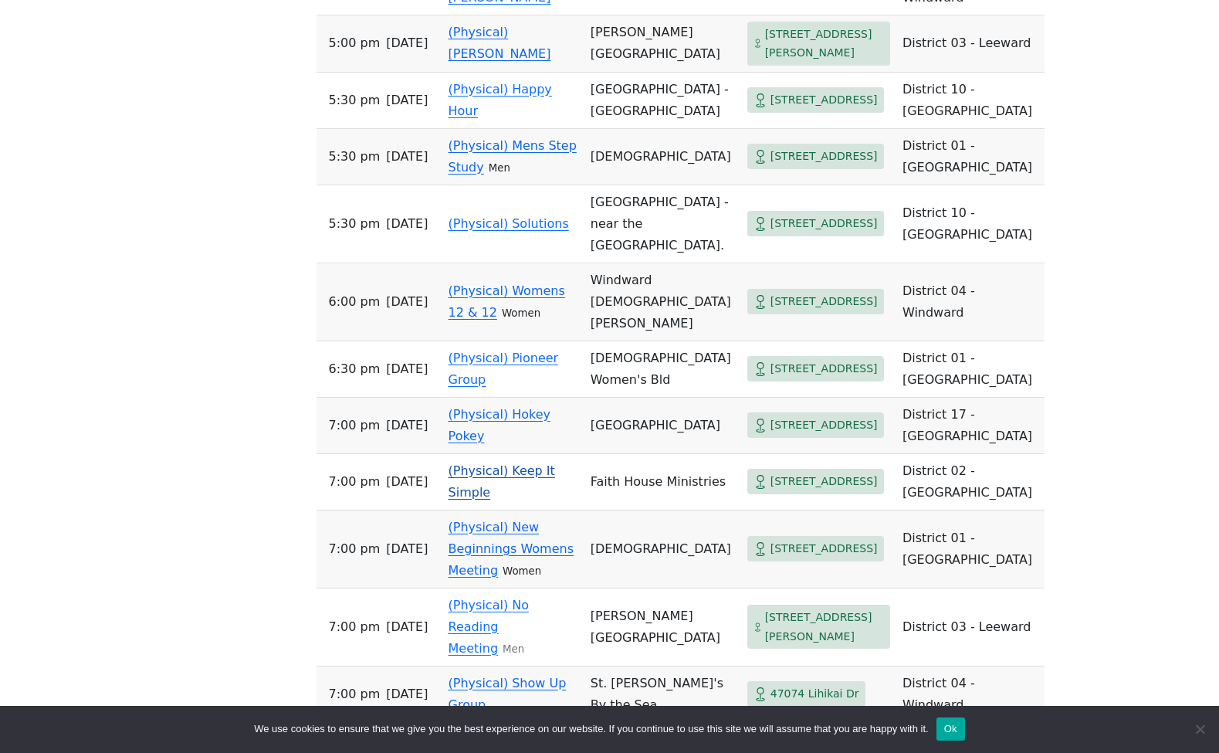
click at [534, 510] on td "(Physical) Keep It Simple" at bounding box center [513, 482] width 142 height 56
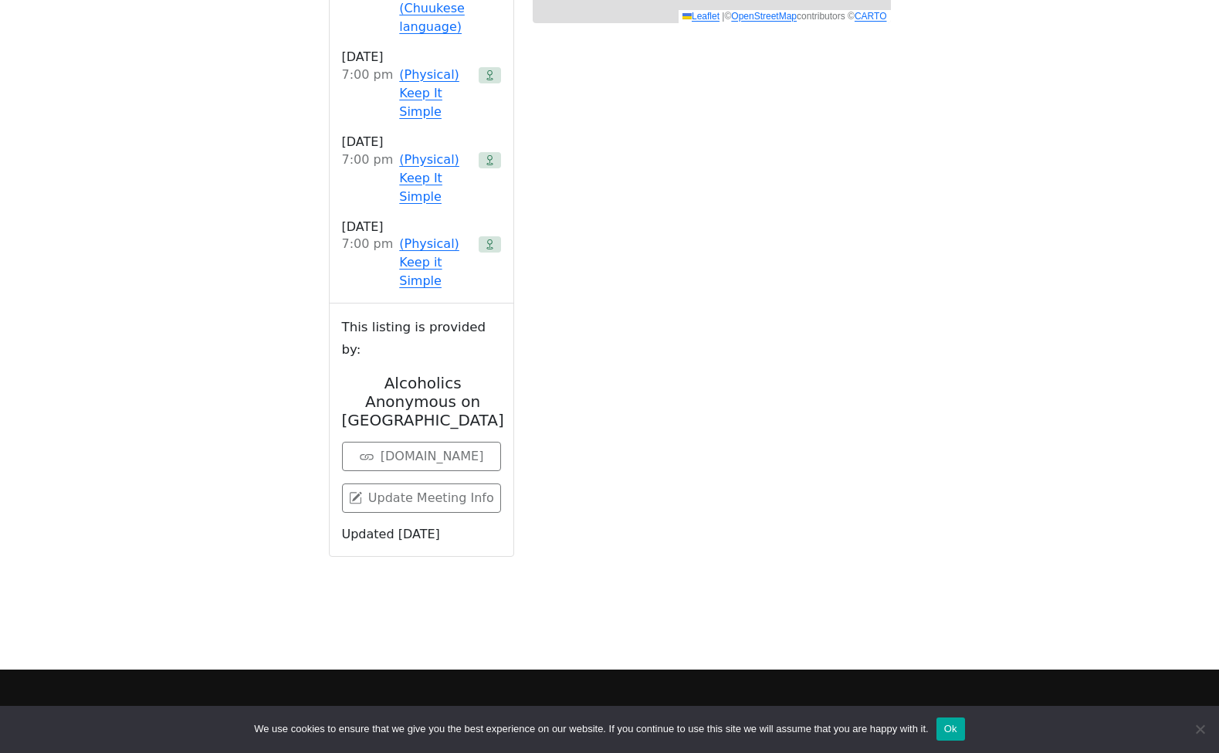
scroll to position [759, 0]
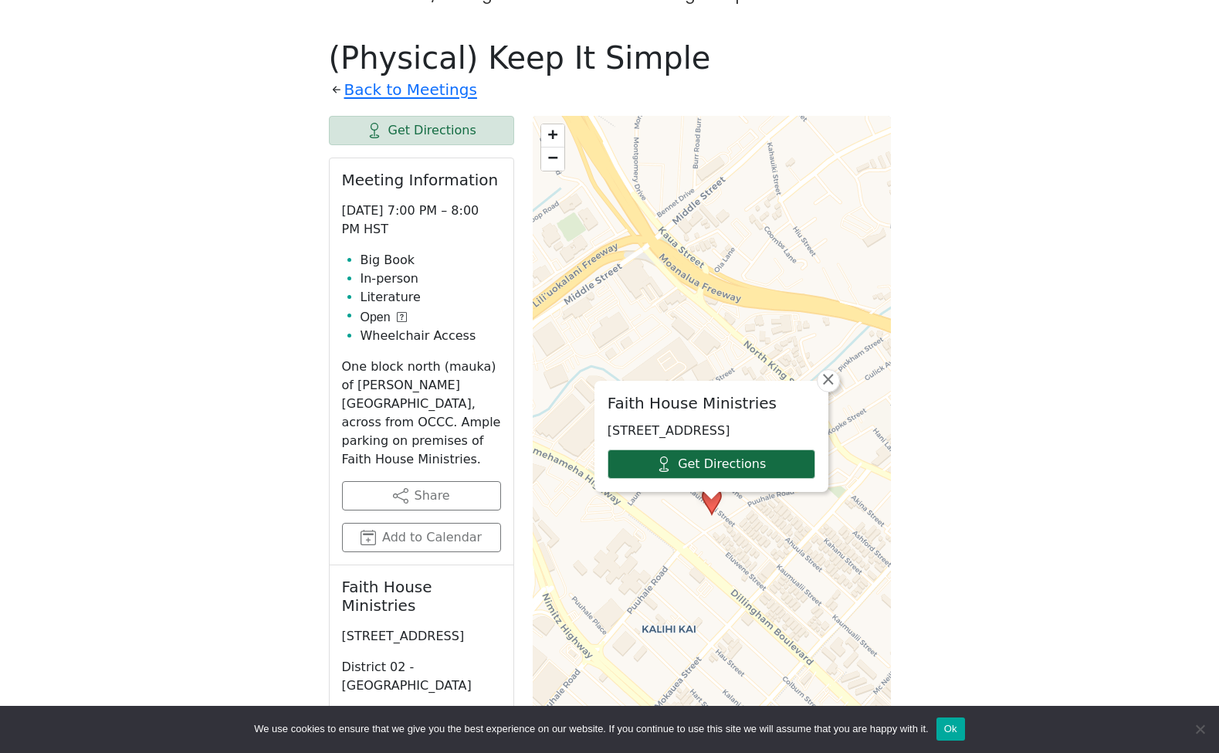
click at [664, 449] on link "Get Directions" at bounding box center [712, 463] width 208 height 29
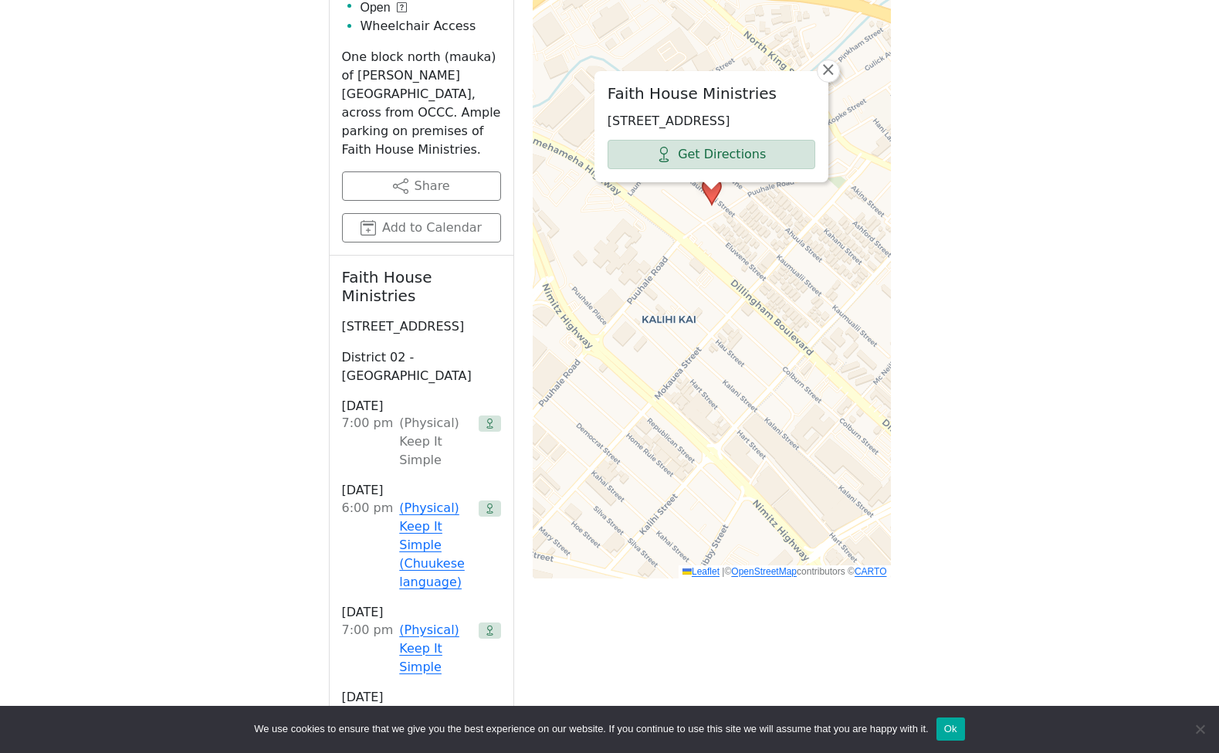
scroll to position [571, 0]
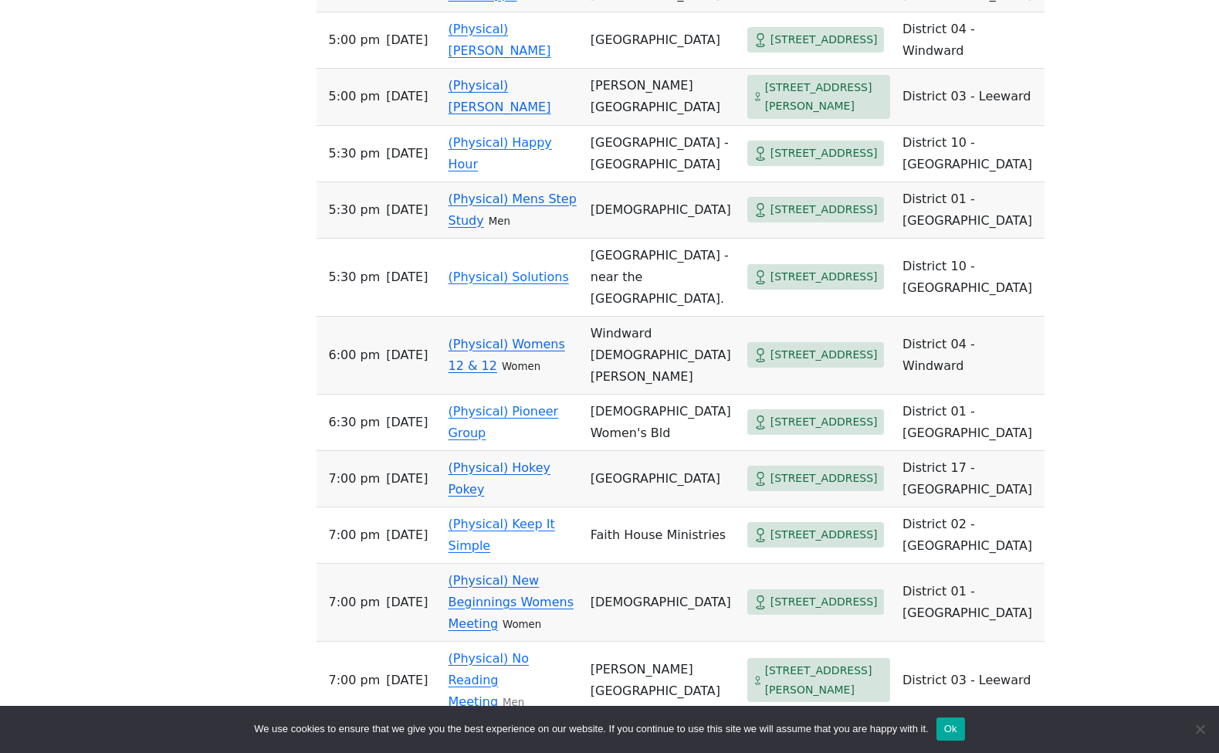
scroll to position [1801, 0]
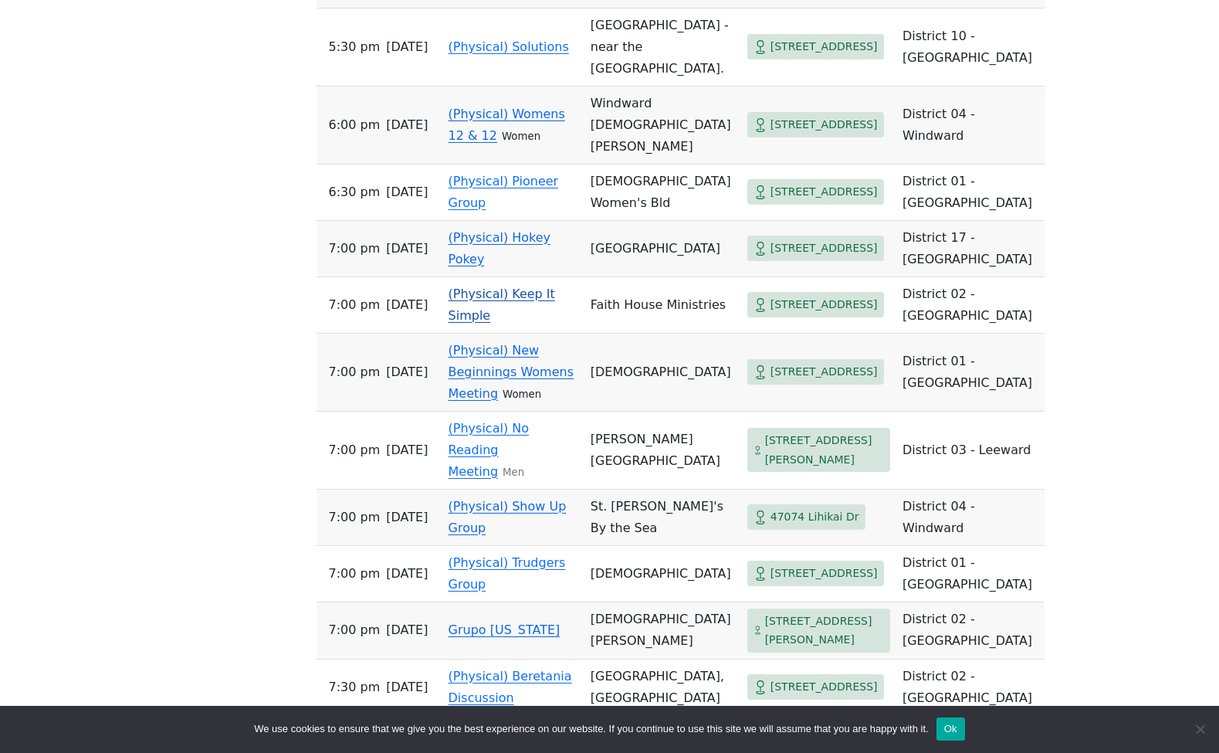
click at [521, 323] on link "(Physical) Keep It Simple" at bounding box center [502, 304] width 107 height 36
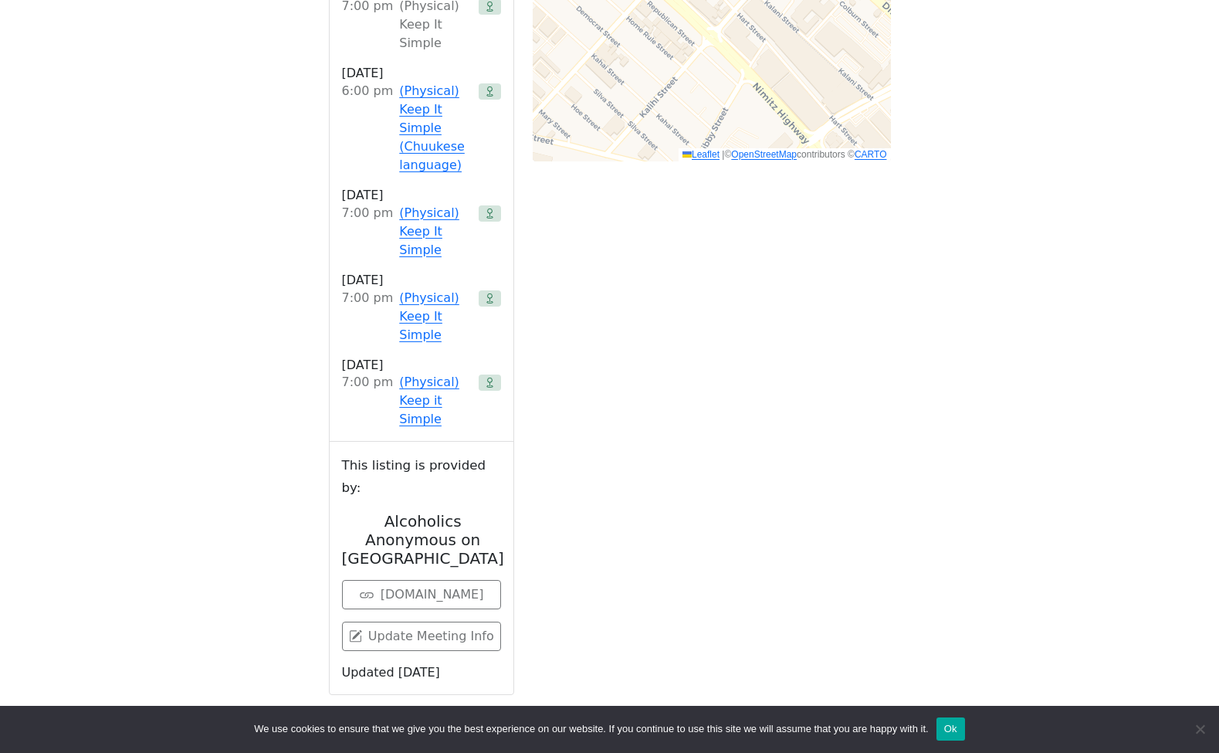
scroll to position [1297, 0]
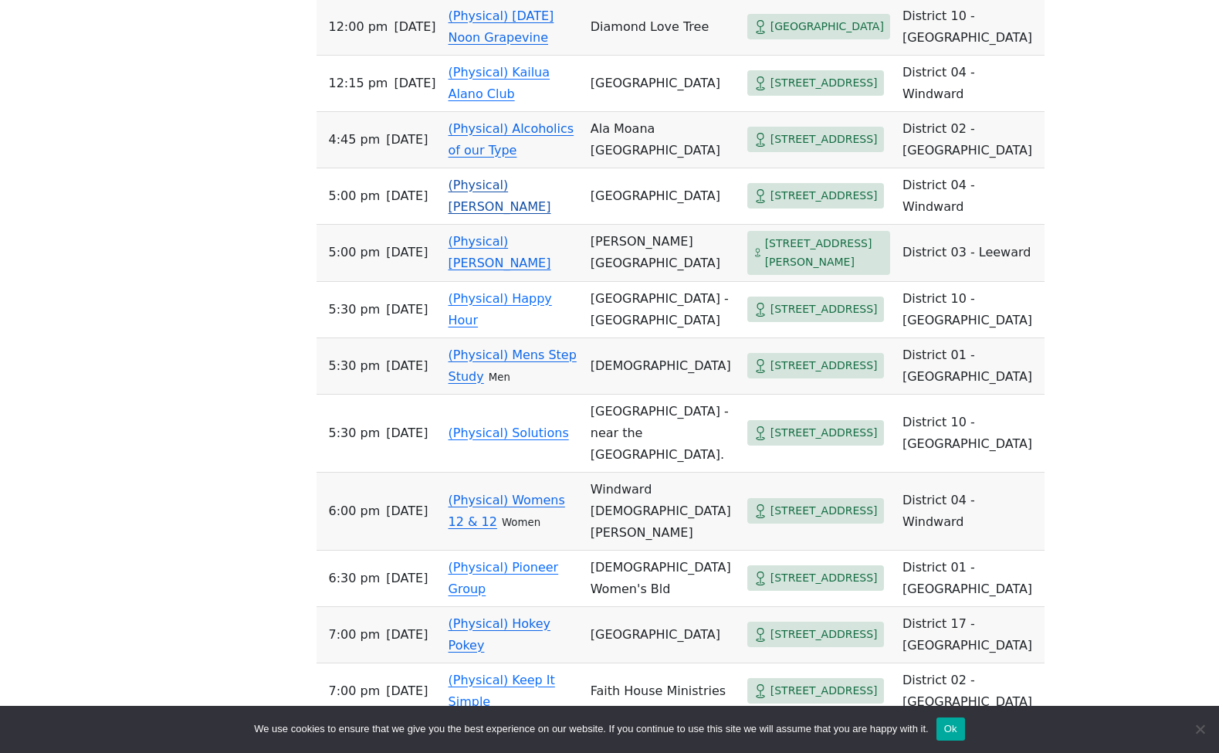
scroll to position [1412, 0]
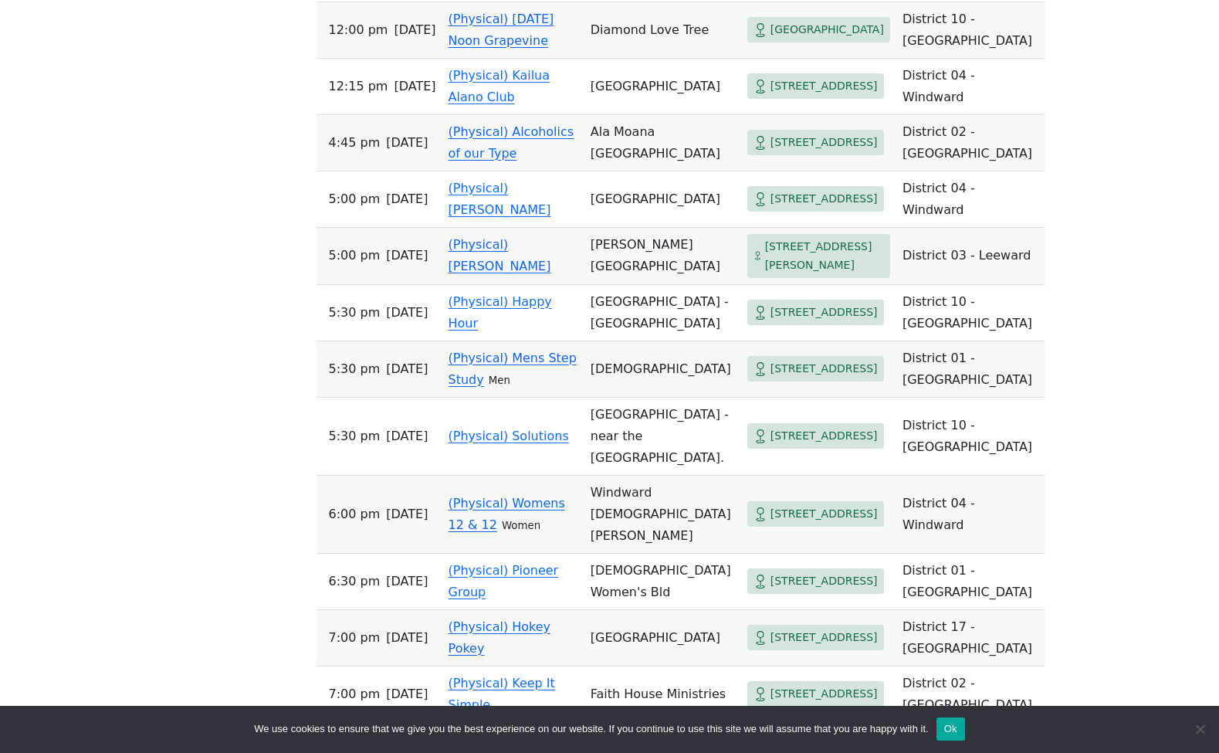
click at [494, 161] on link "(Physical) Alcoholics of our Type" at bounding box center [512, 142] width 126 height 36
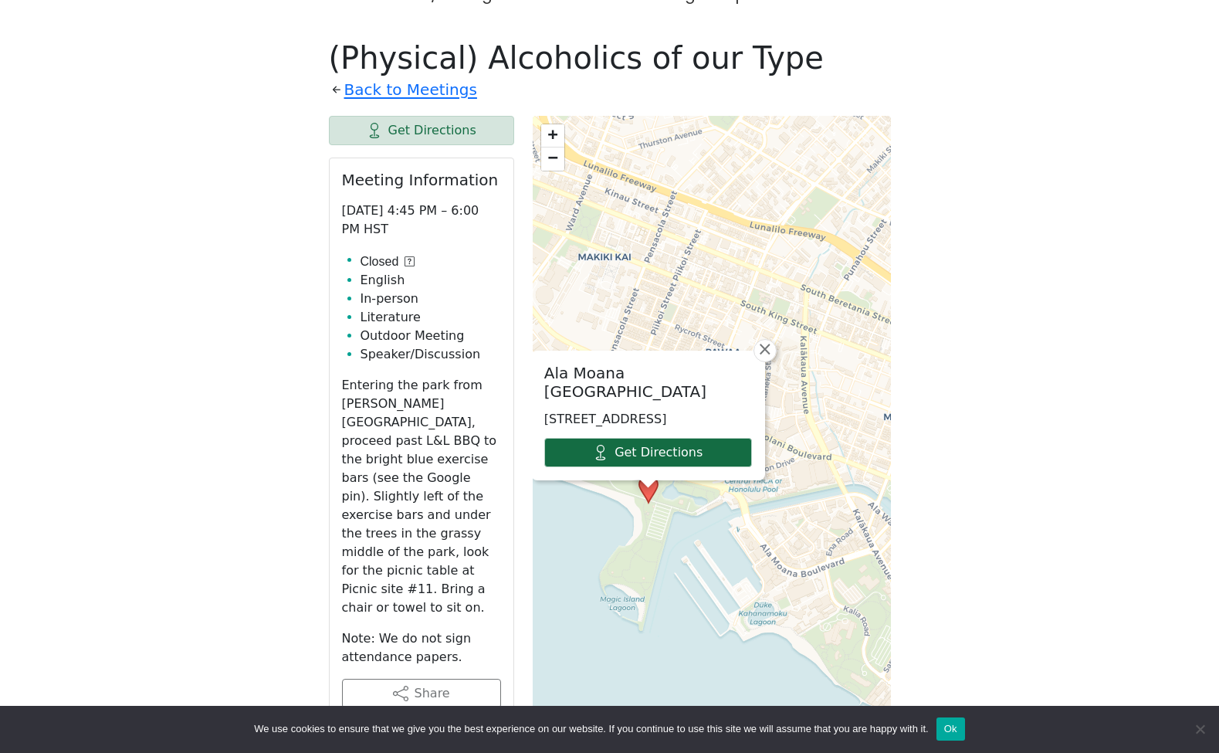
click at [605, 445] on icon at bounding box center [600, 452] width 15 height 15
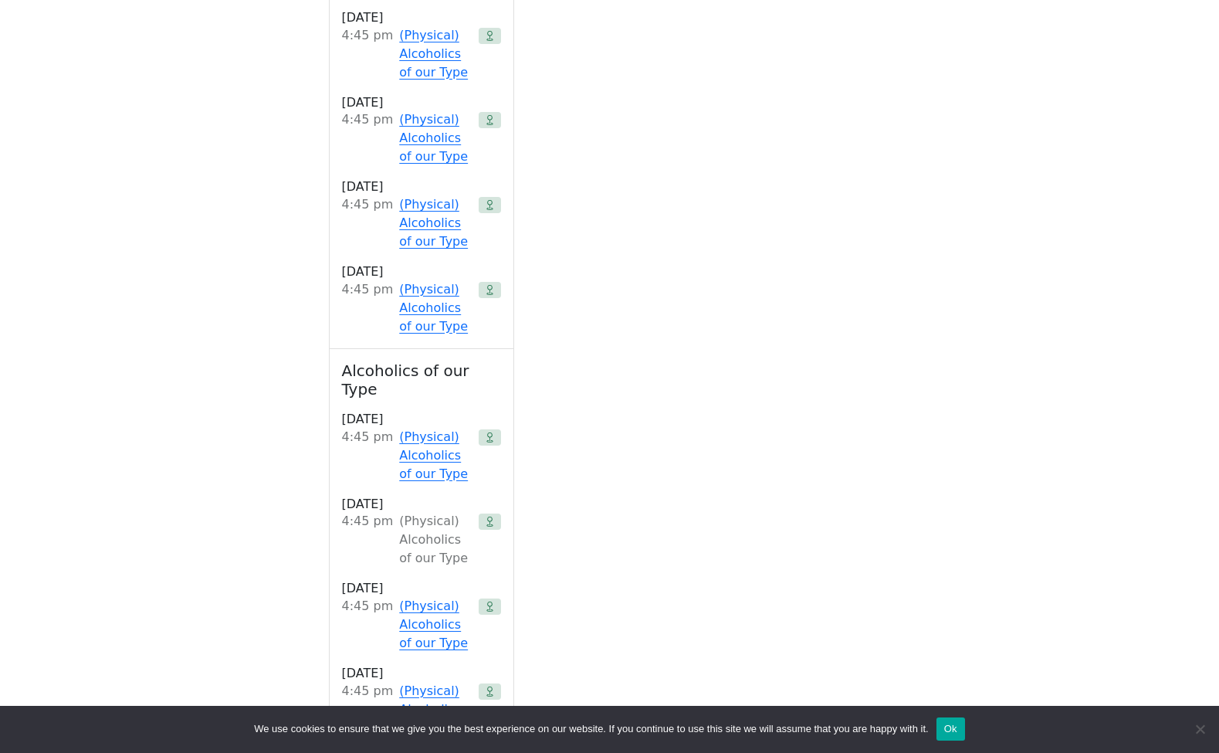
scroll to position [1932, 0]
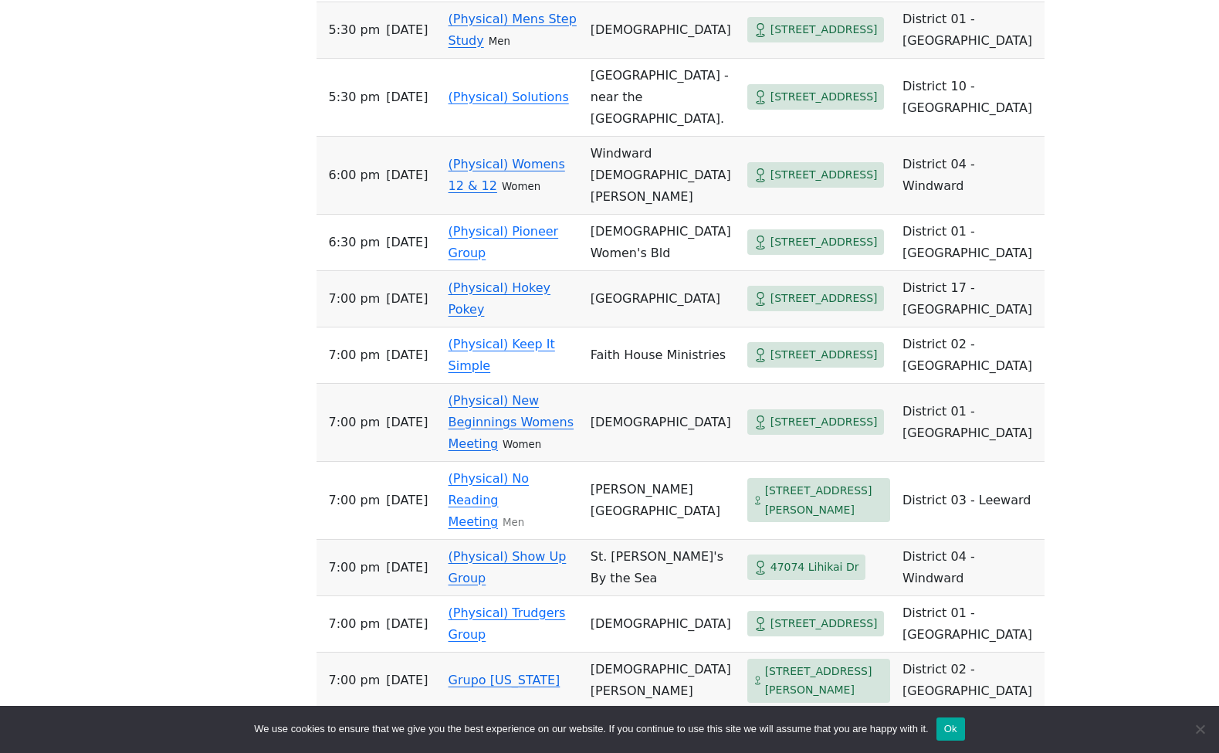
scroll to position [1916, 0]
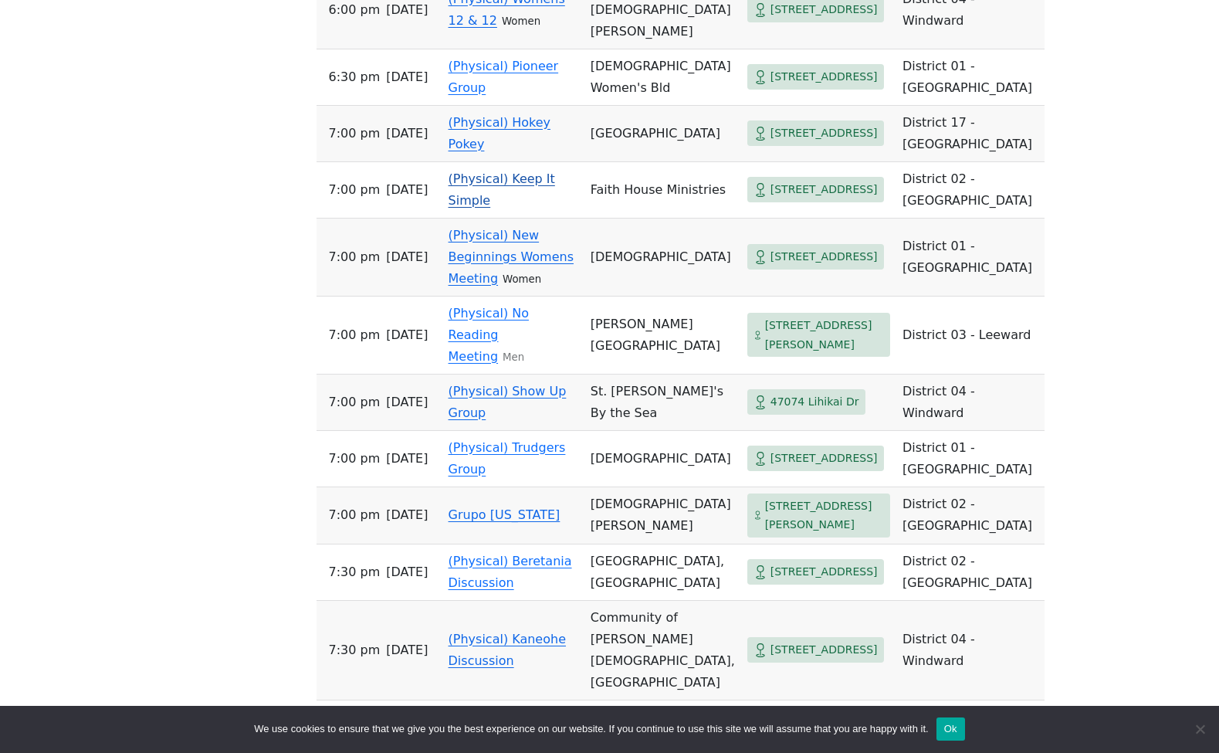
click at [531, 219] on td "(Physical) Keep It Simple" at bounding box center [513, 190] width 142 height 56
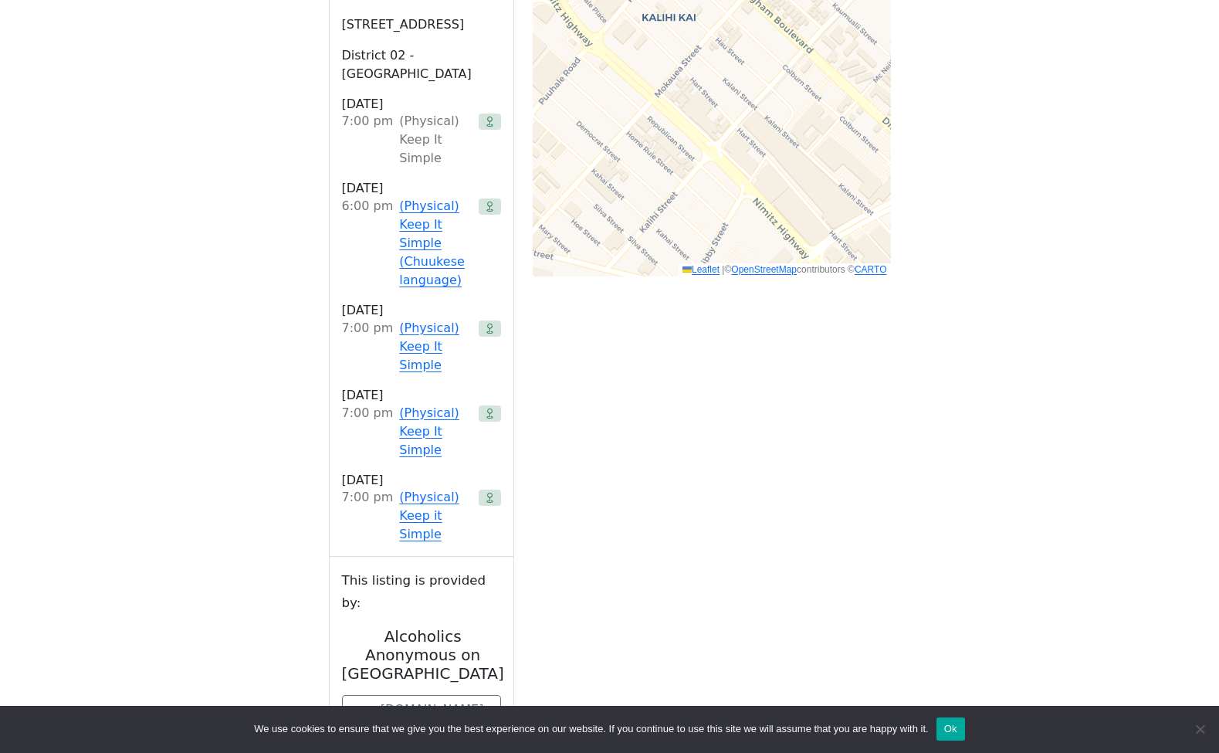
scroll to position [1100, 0]
